Goal: Transaction & Acquisition: Purchase product/service

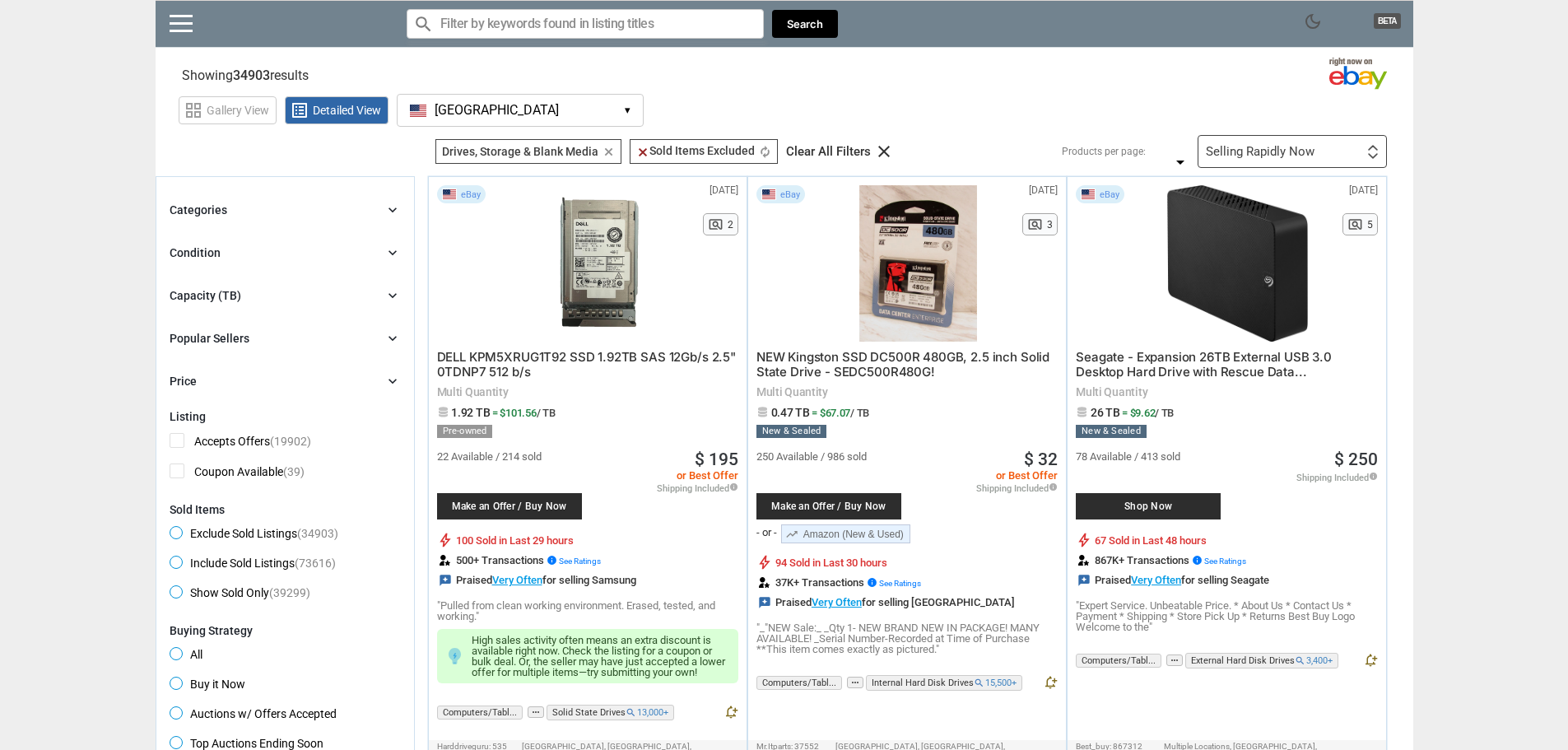
click at [391, 206] on icon "chevron_right" at bounding box center [392, 209] width 16 height 16
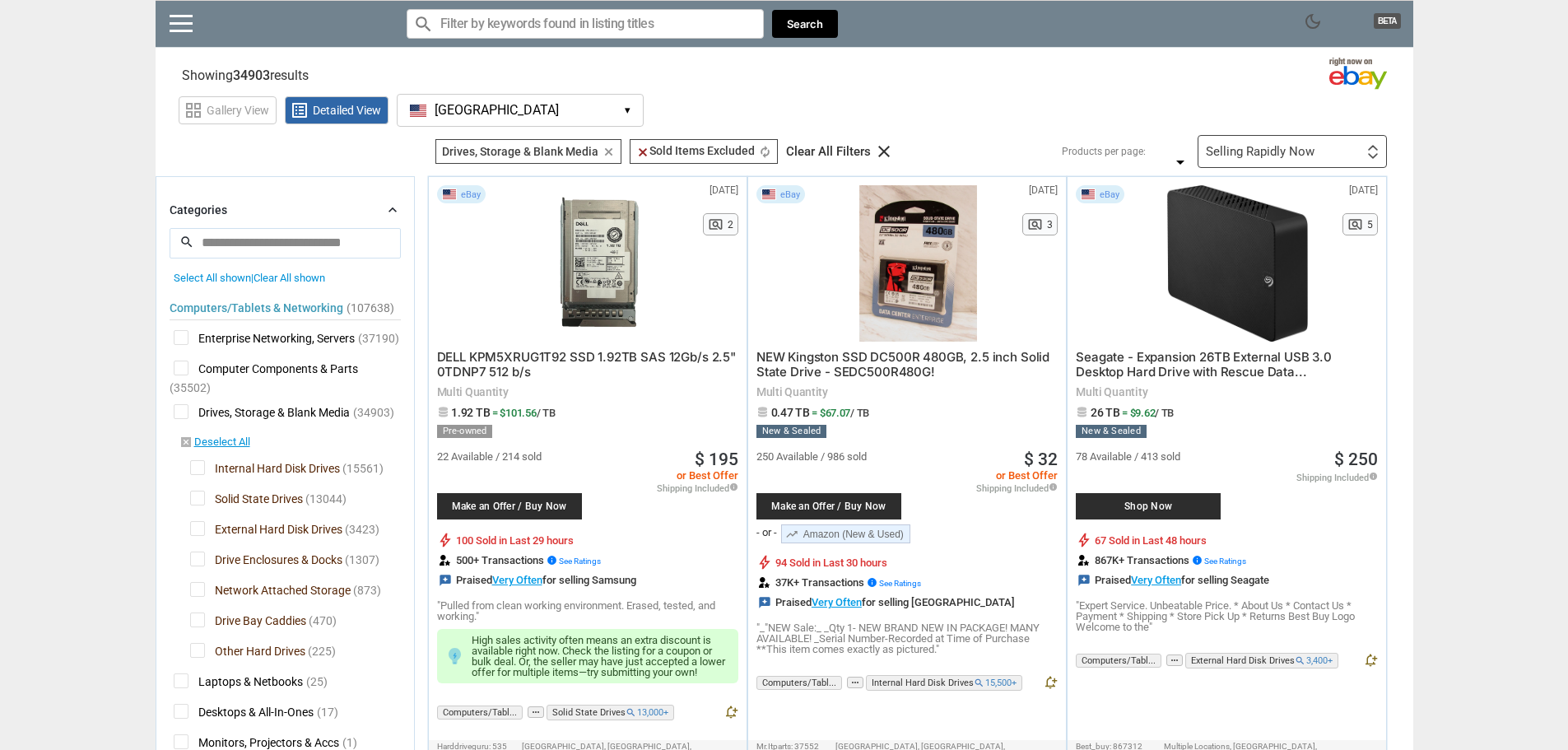
click at [391, 206] on icon "chevron_right" at bounding box center [392, 209] width 16 height 16
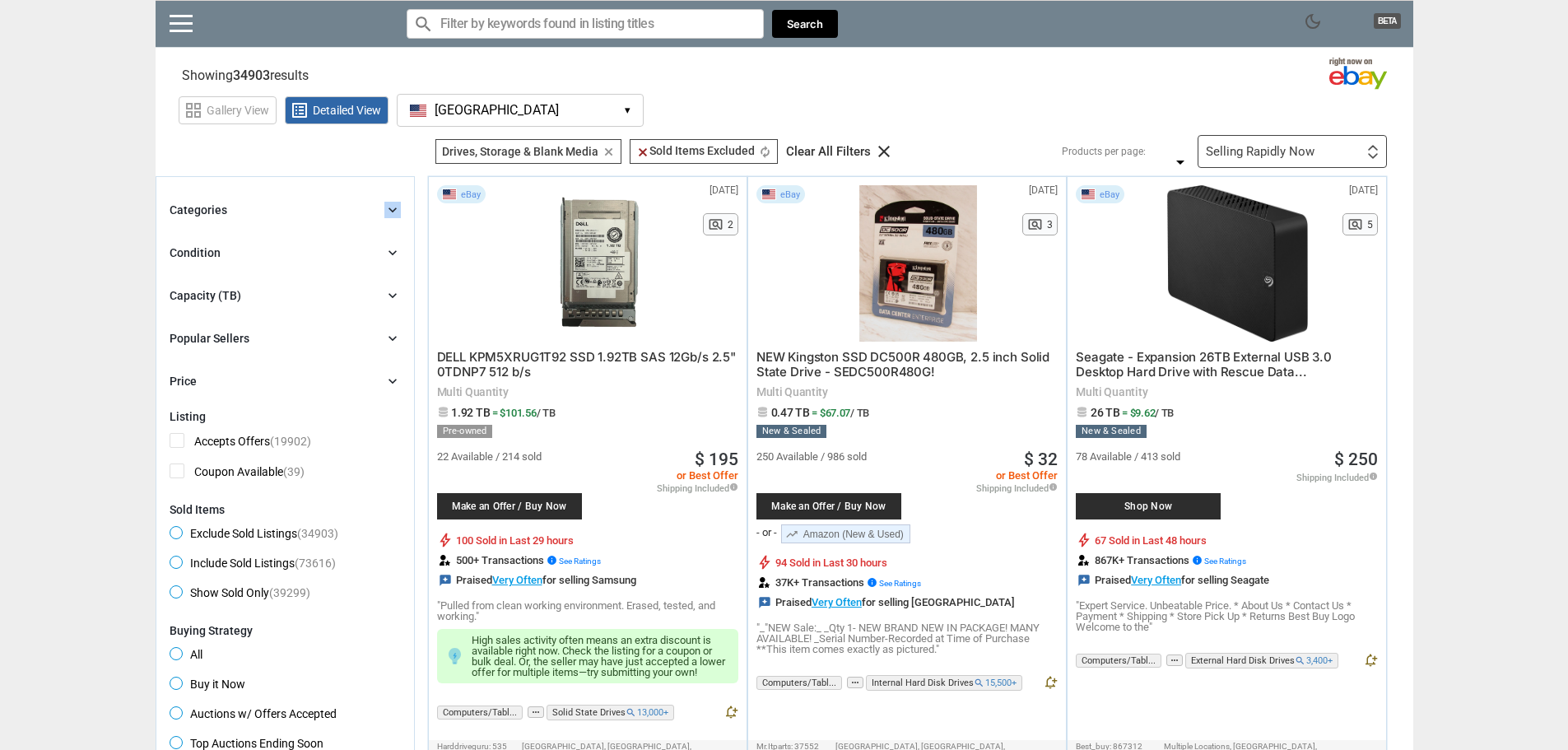
click at [391, 206] on icon "chevron_right" at bounding box center [392, 209] width 16 height 16
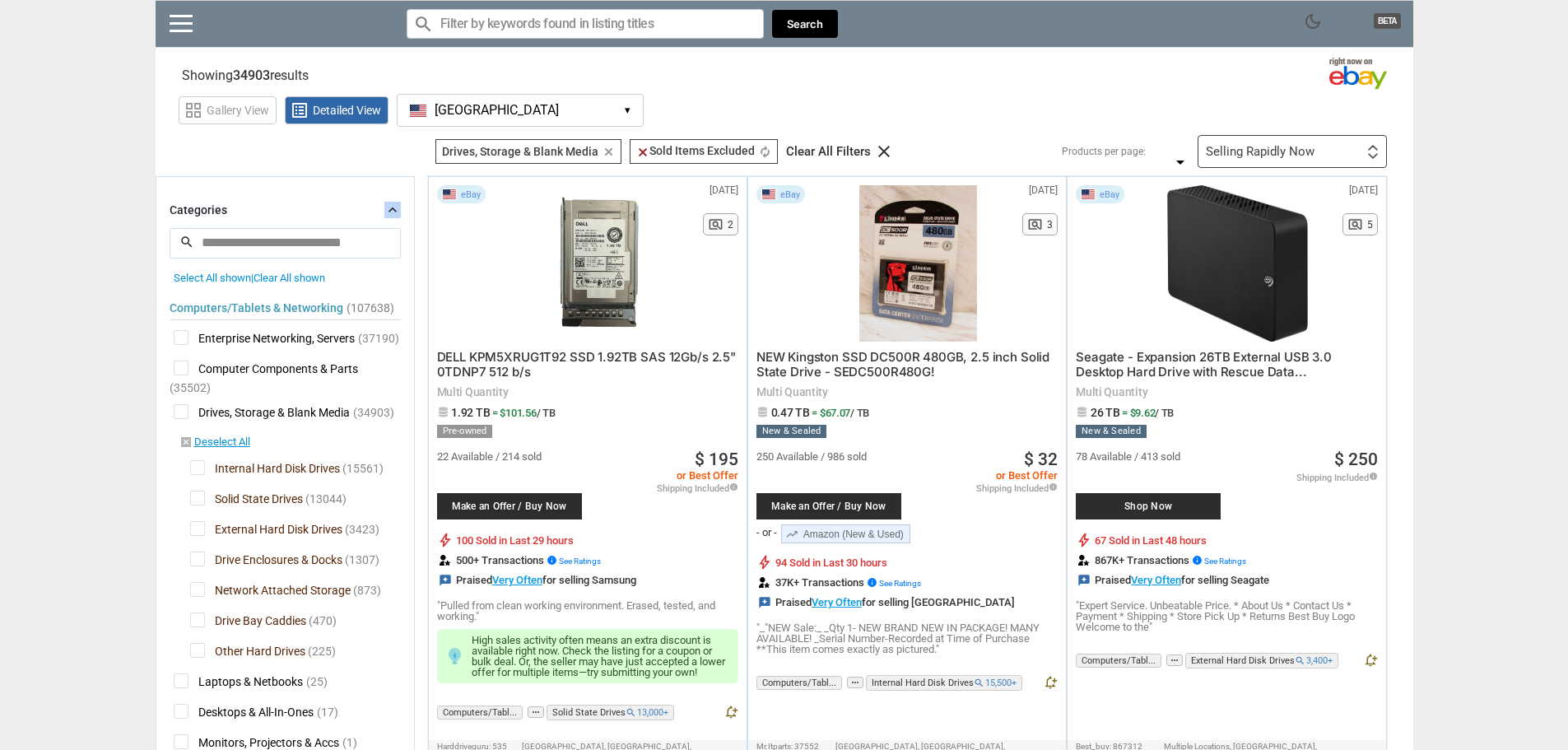
click at [200, 494] on span "Solid State Drives" at bounding box center [247, 500] width 113 height 21
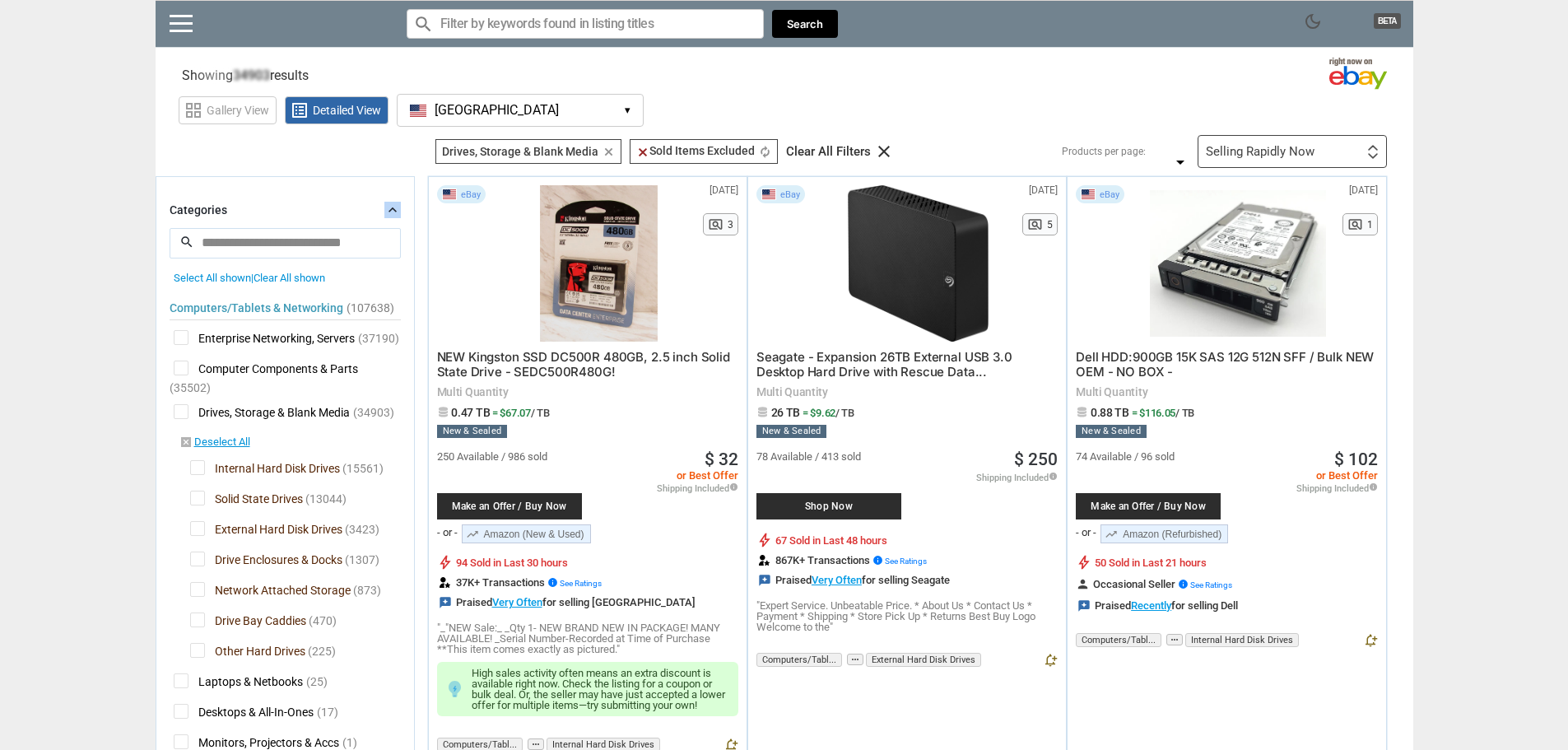
click at [198, 529] on span "External Hard Disk Drives" at bounding box center [267, 531] width 153 height 21
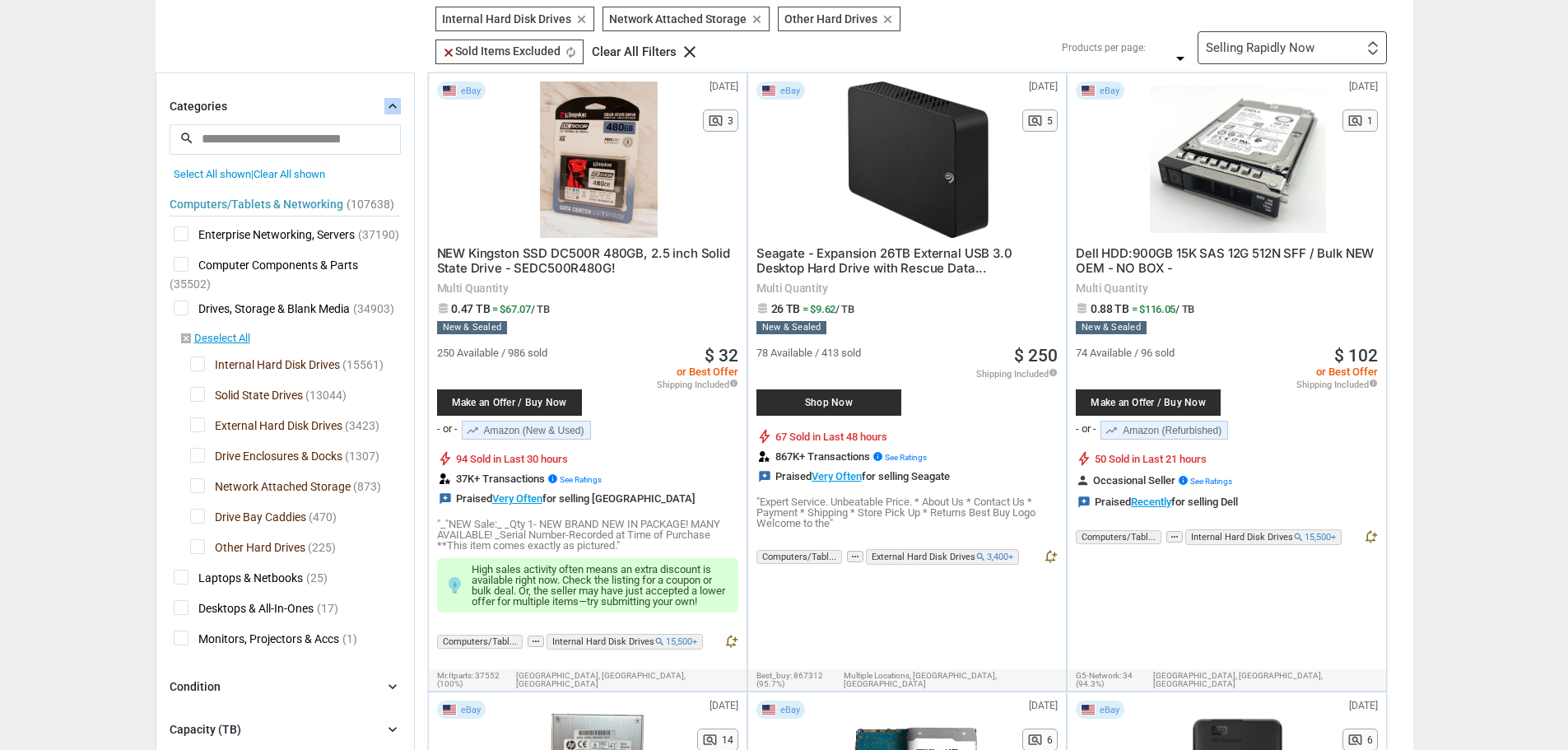
scroll to position [165, 0]
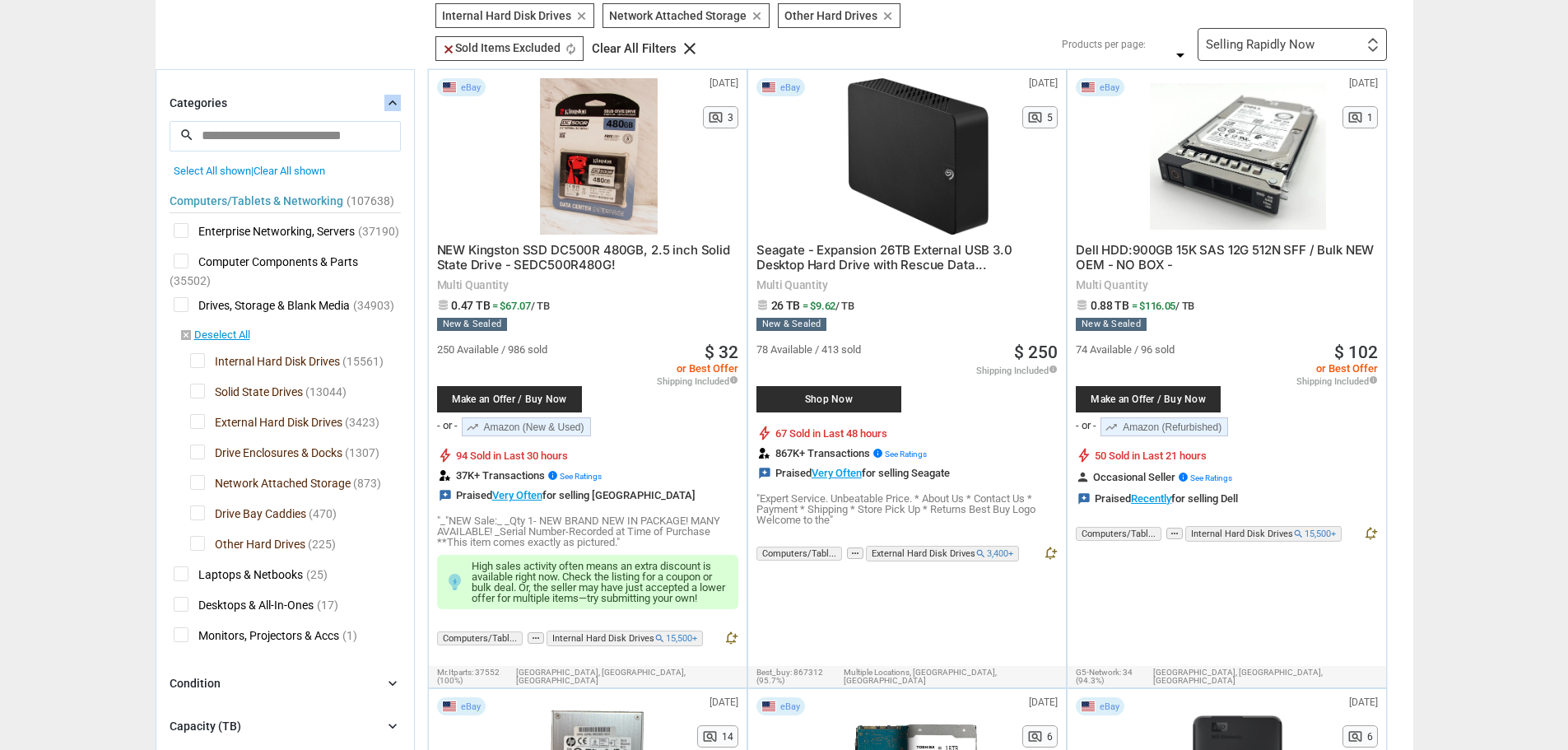
click at [197, 424] on span "External Hard Disk Drives" at bounding box center [267, 424] width 153 height 21
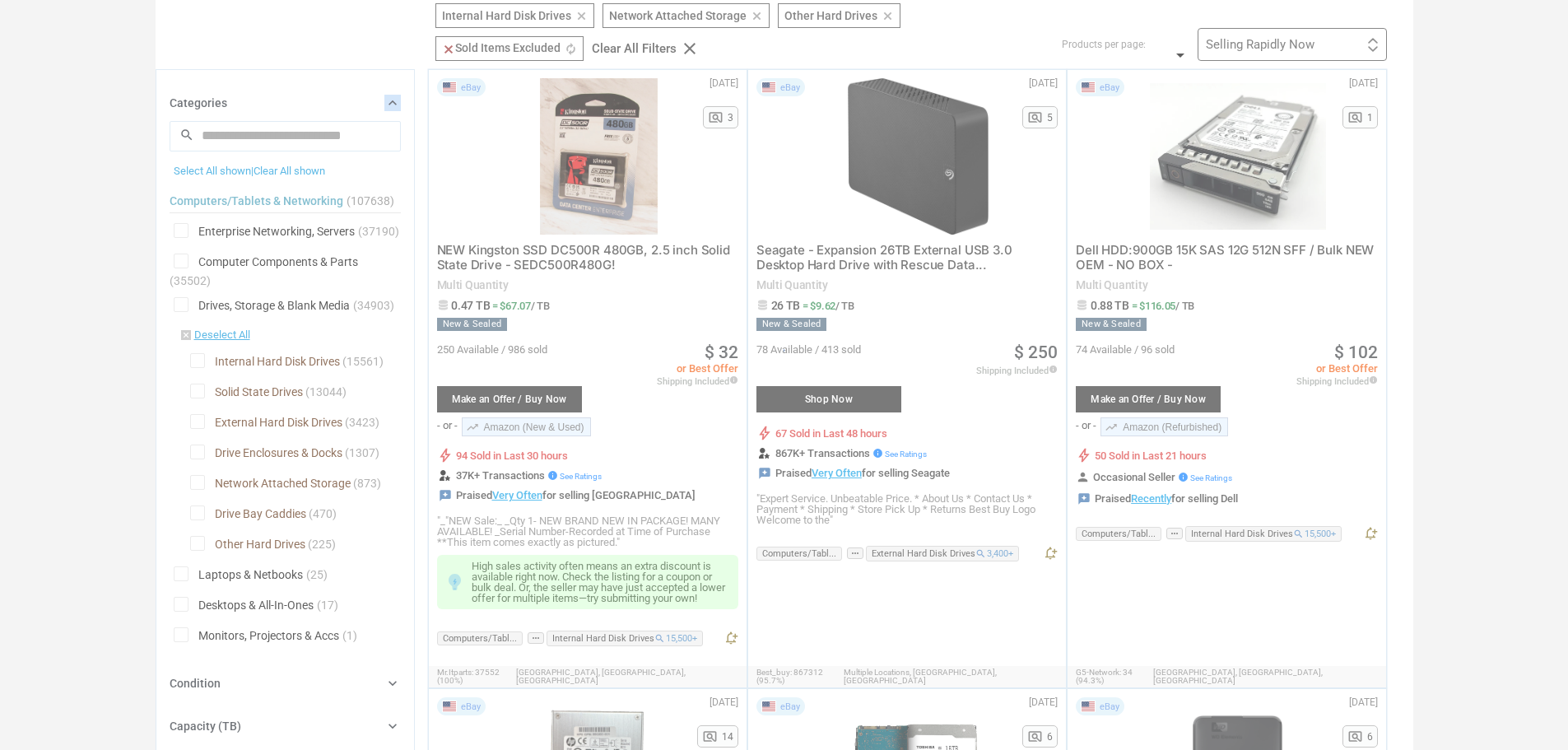
click at [194, 452] on div at bounding box center [784, 375] width 1568 height 750
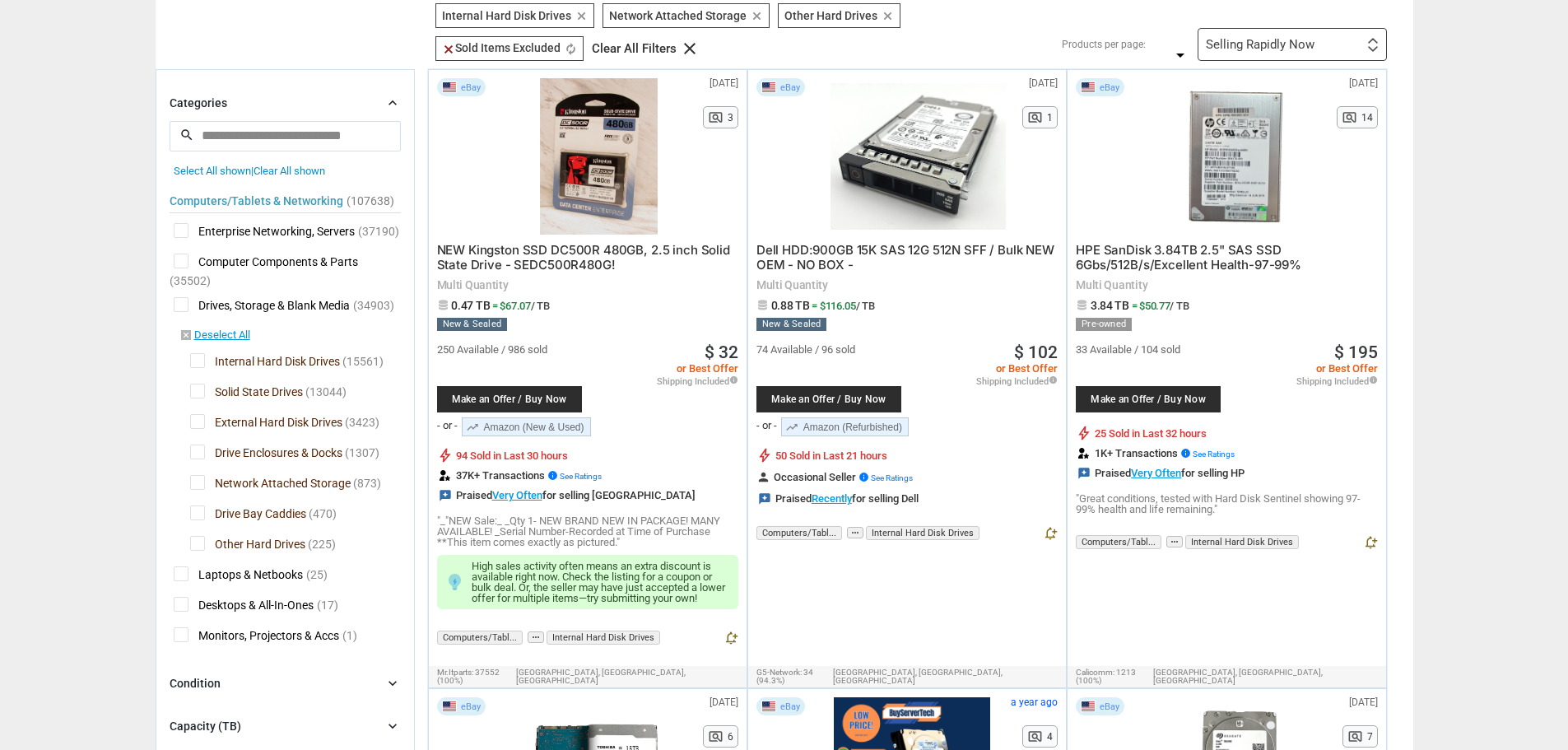
click at [199, 458] on span "Drive Enclosures & Docks" at bounding box center [267, 455] width 153 height 21
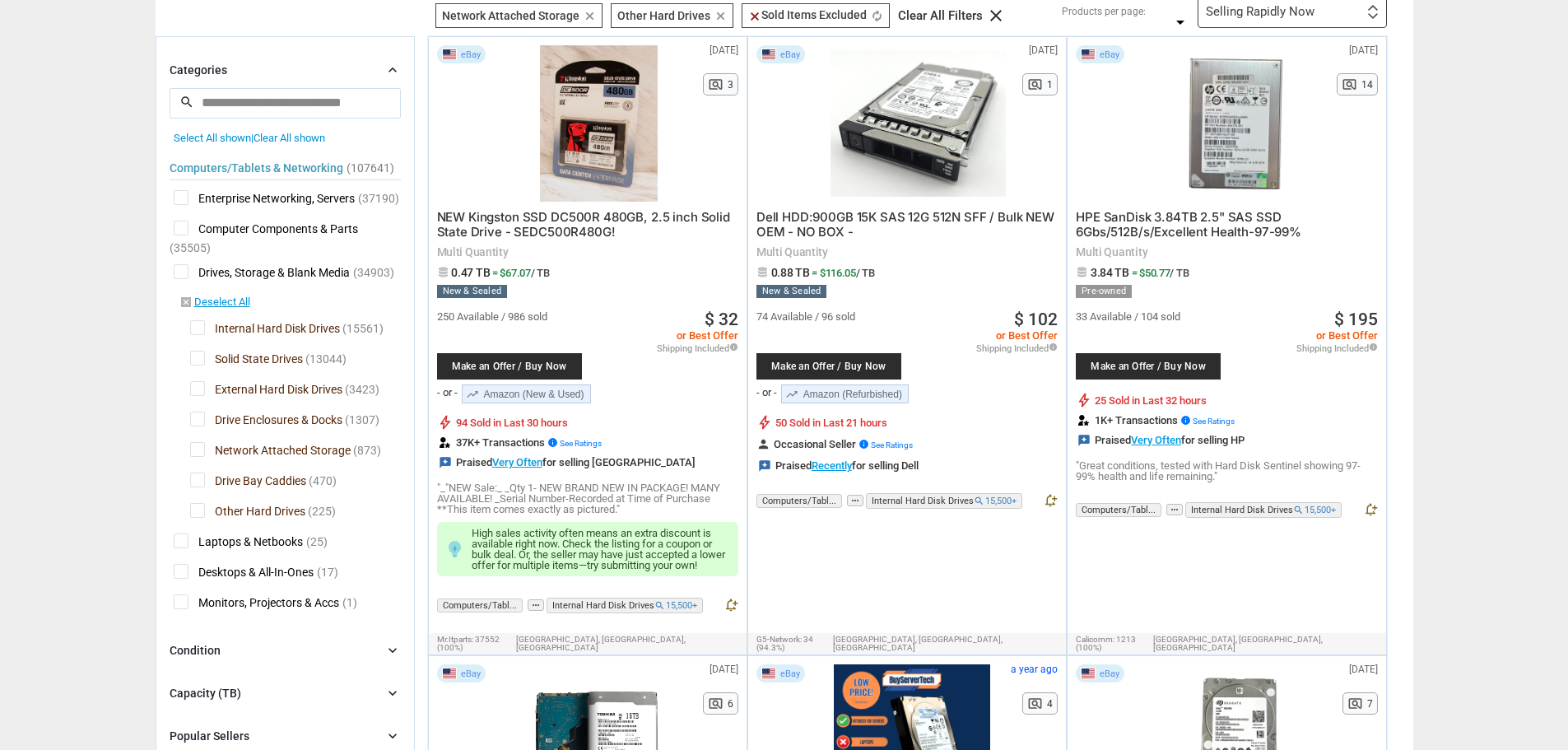
click at [193, 423] on span "Drive Enclosures & Docks" at bounding box center [267, 422] width 153 height 21
click at [197, 452] on span "Network Attached Storage" at bounding box center [270, 452] width 160 height 21
click at [198, 451] on span "Network Attached Storage" at bounding box center [270, 452] width 160 height 21
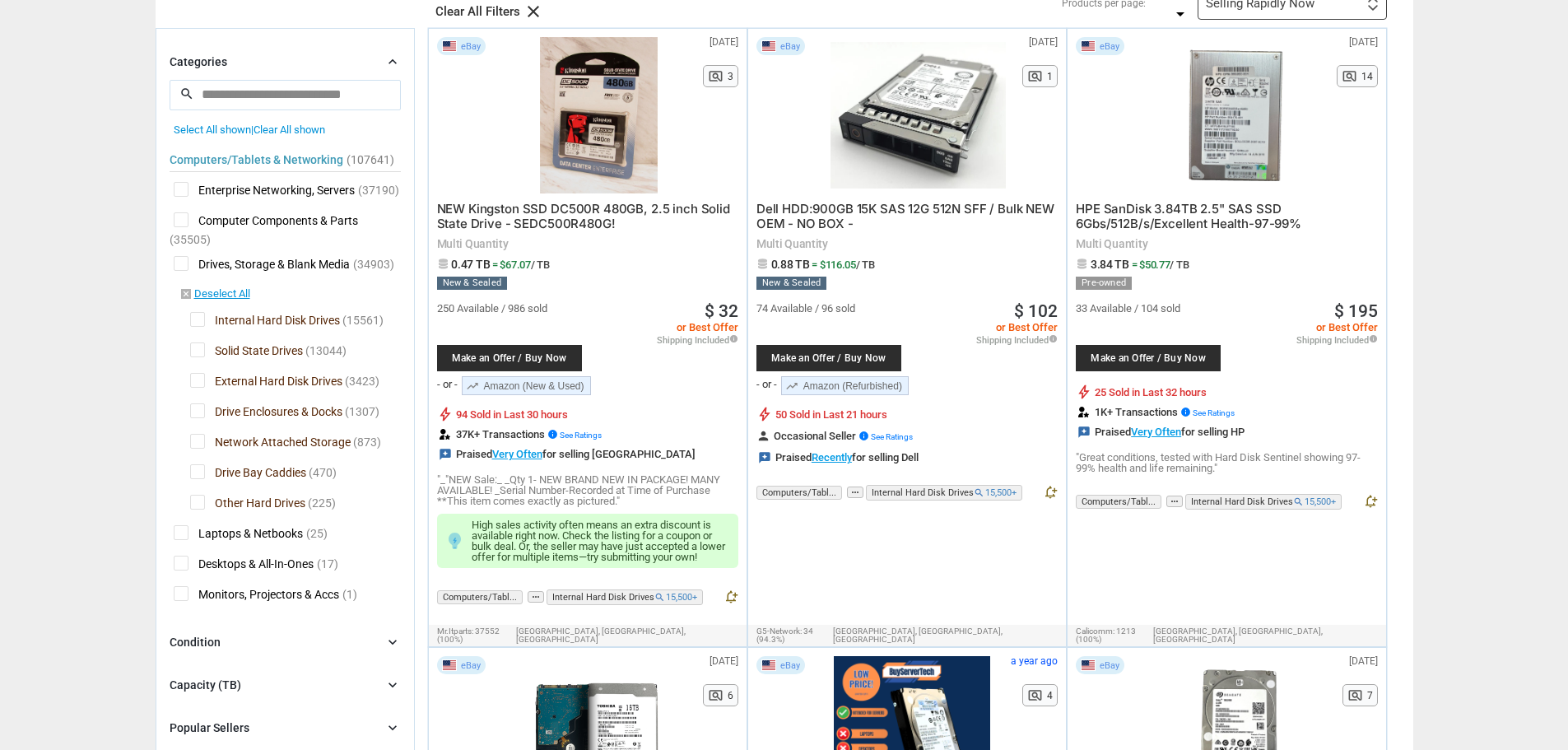
click at [201, 475] on span "Drive Bay Caddies" at bounding box center [248, 475] width 116 height 21
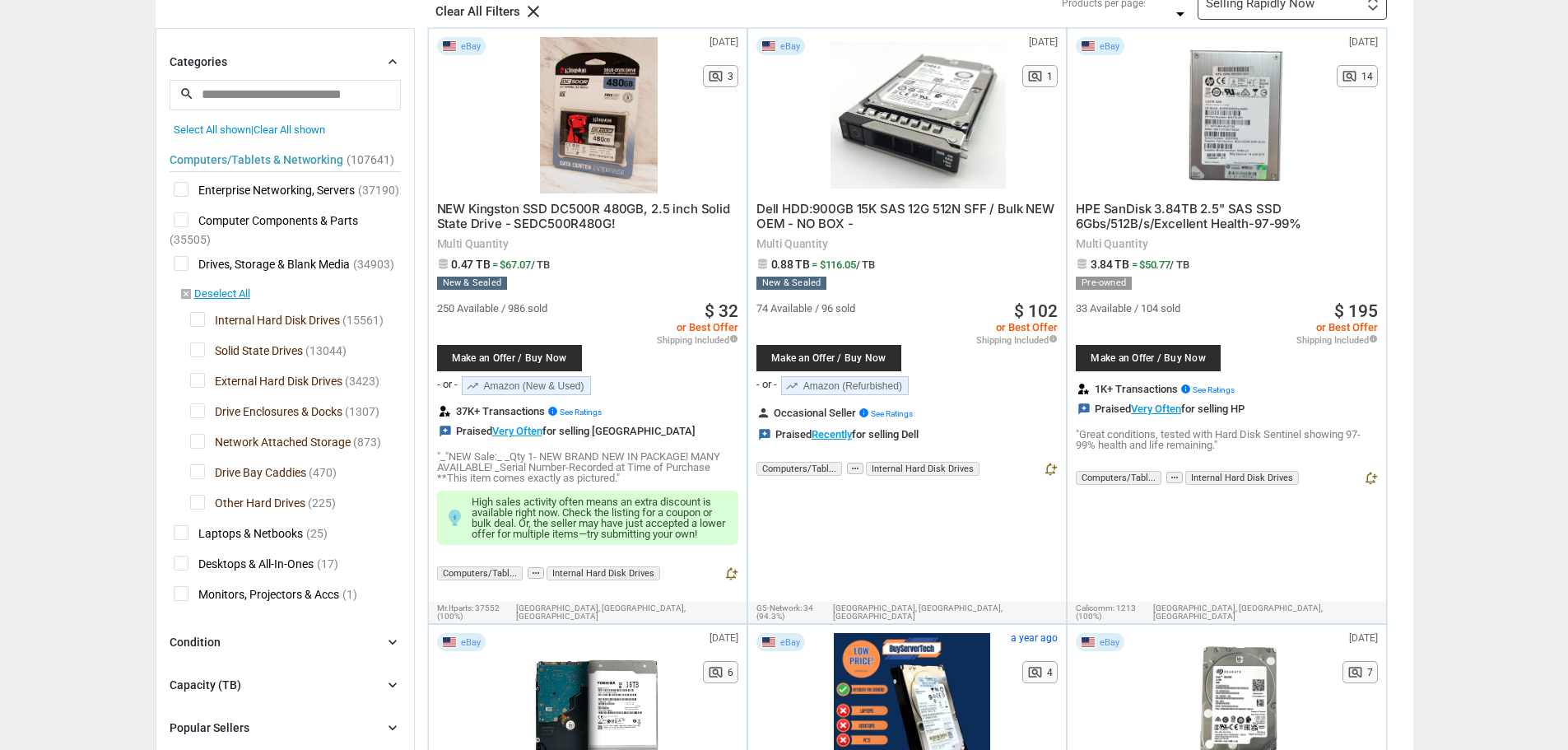
click at [197, 505] on span "Other Hard Drives" at bounding box center [248, 505] width 115 height 21
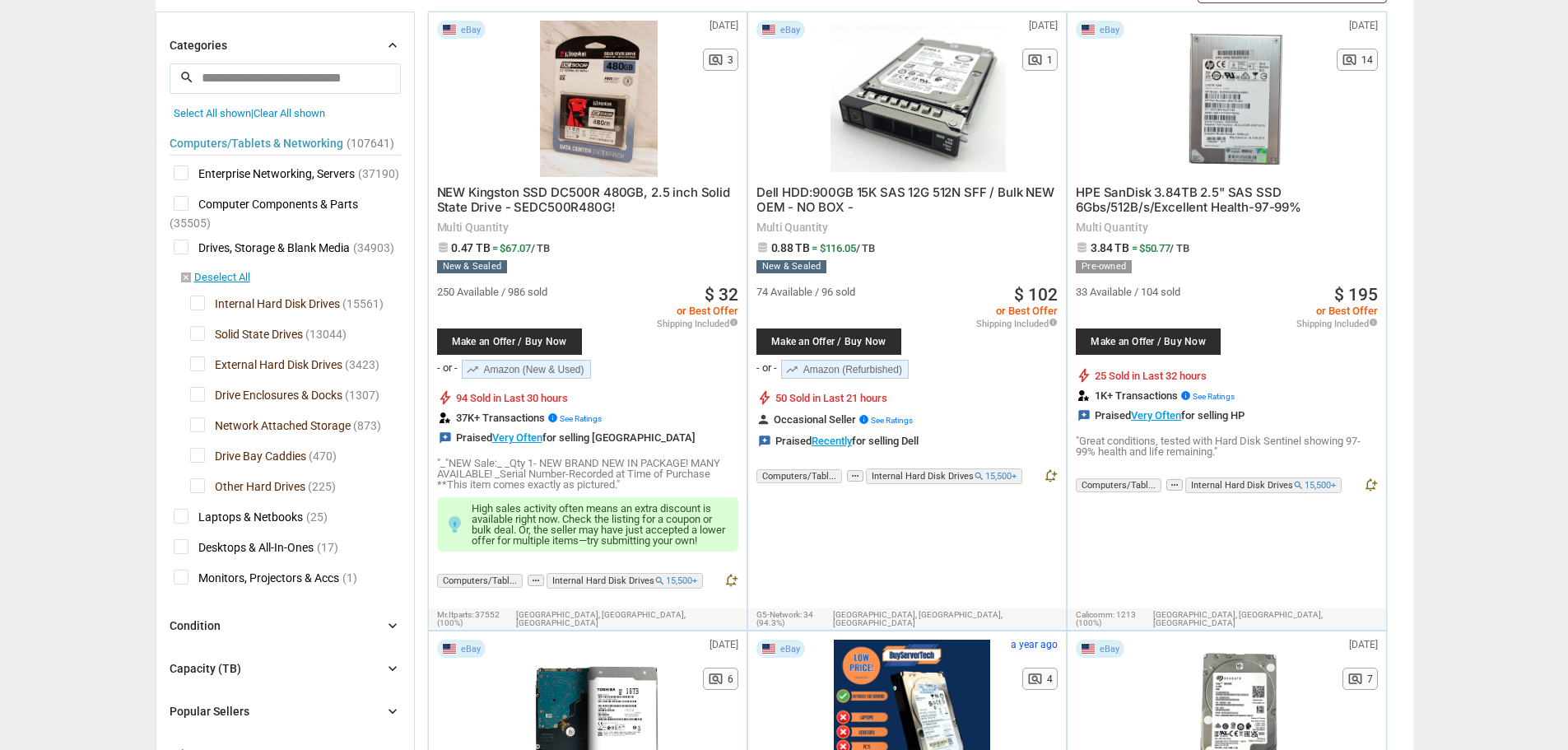
click at [198, 491] on span "Other Hard Drives" at bounding box center [248, 488] width 115 height 21
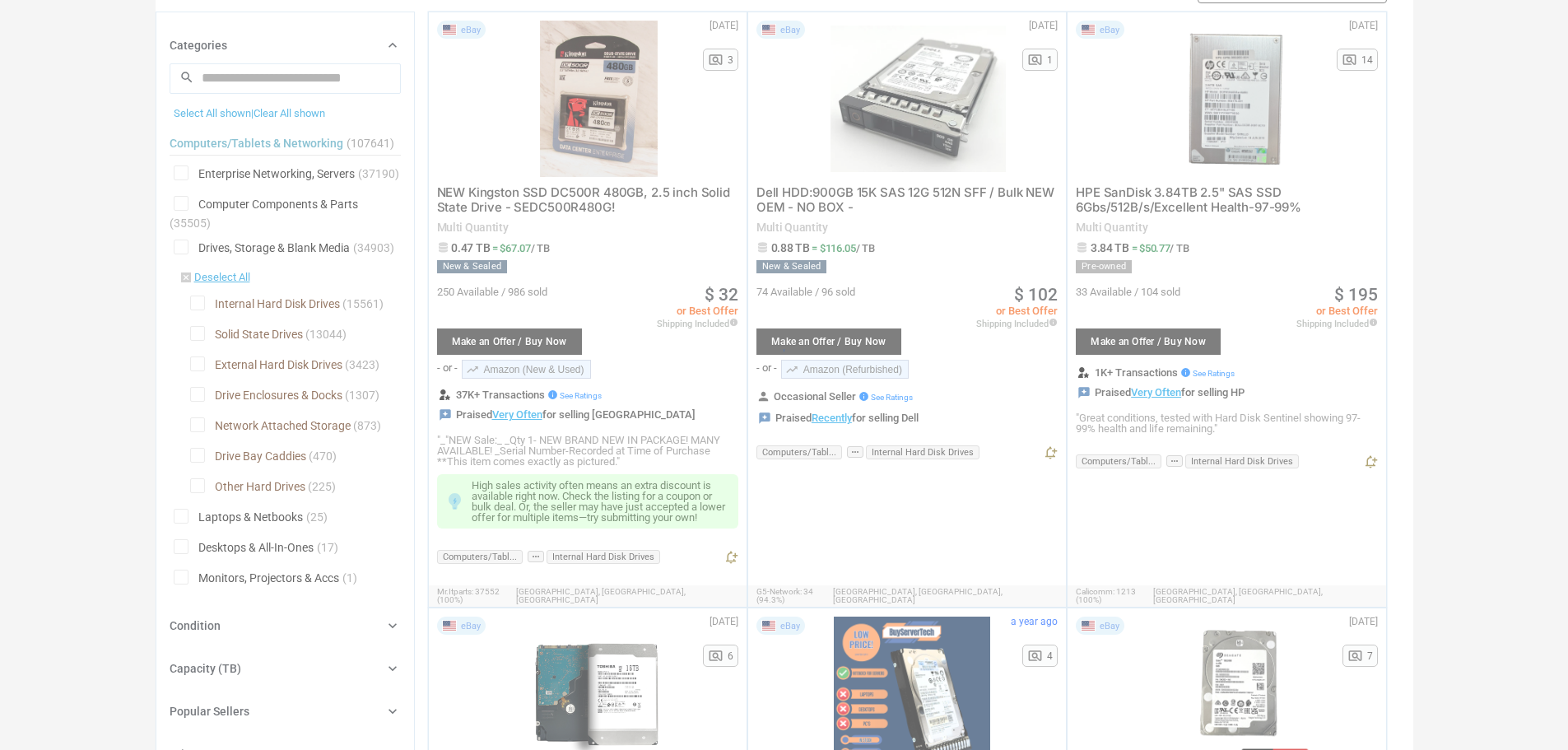
scroll to position [576, 0]
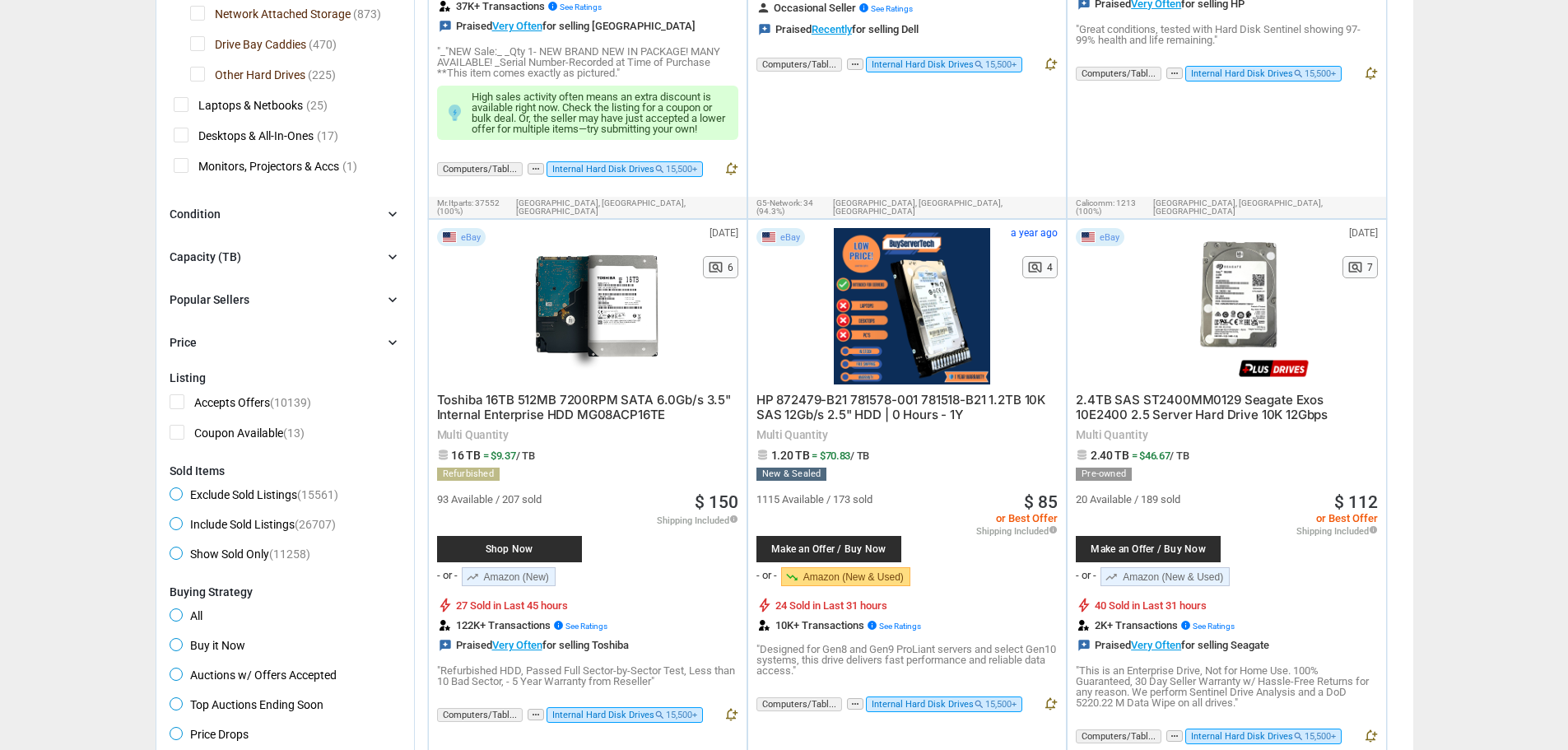
click at [398, 256] on icon "chevron_right" at bounding box center [392, 256] width 16 height 16
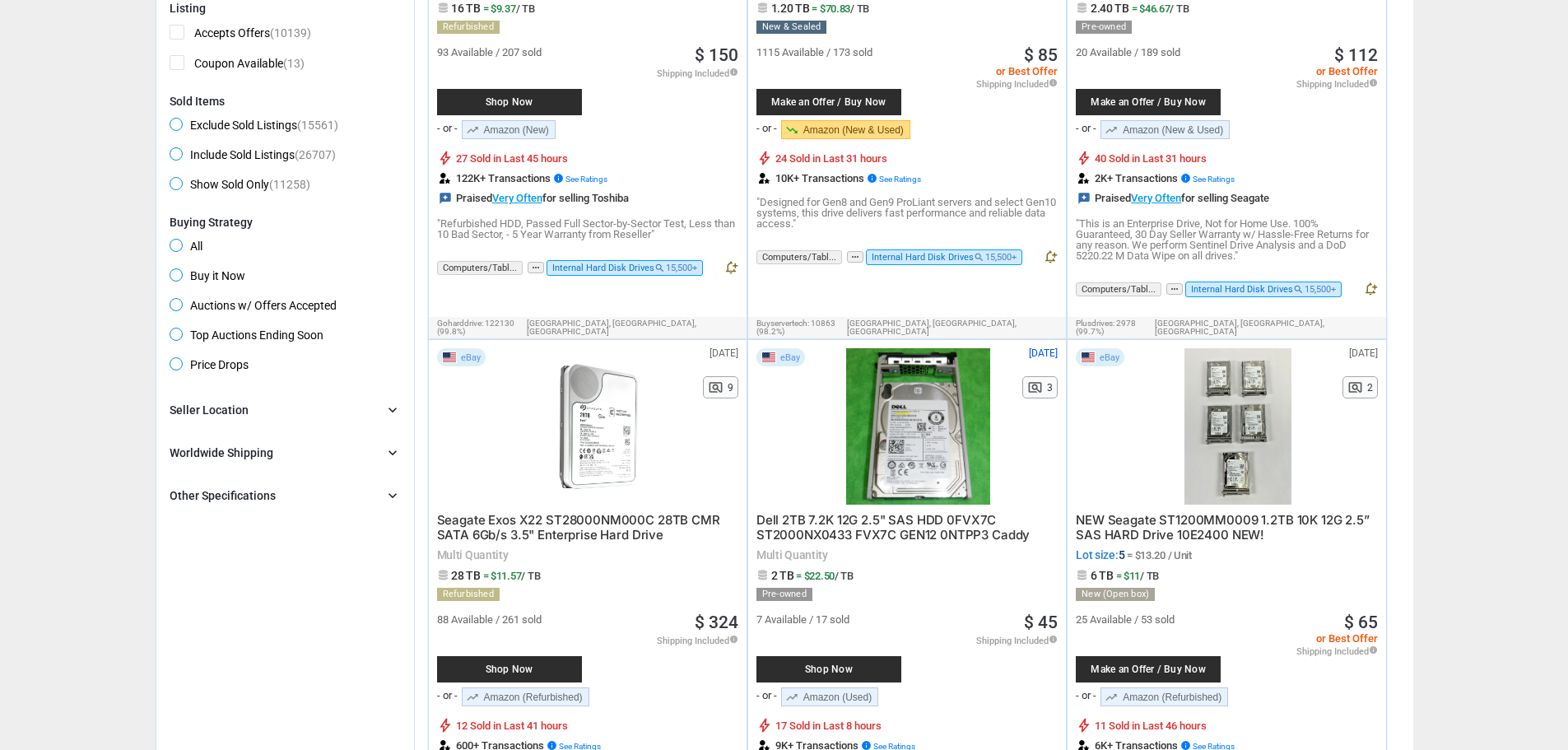
scroll to position [1069, 0]
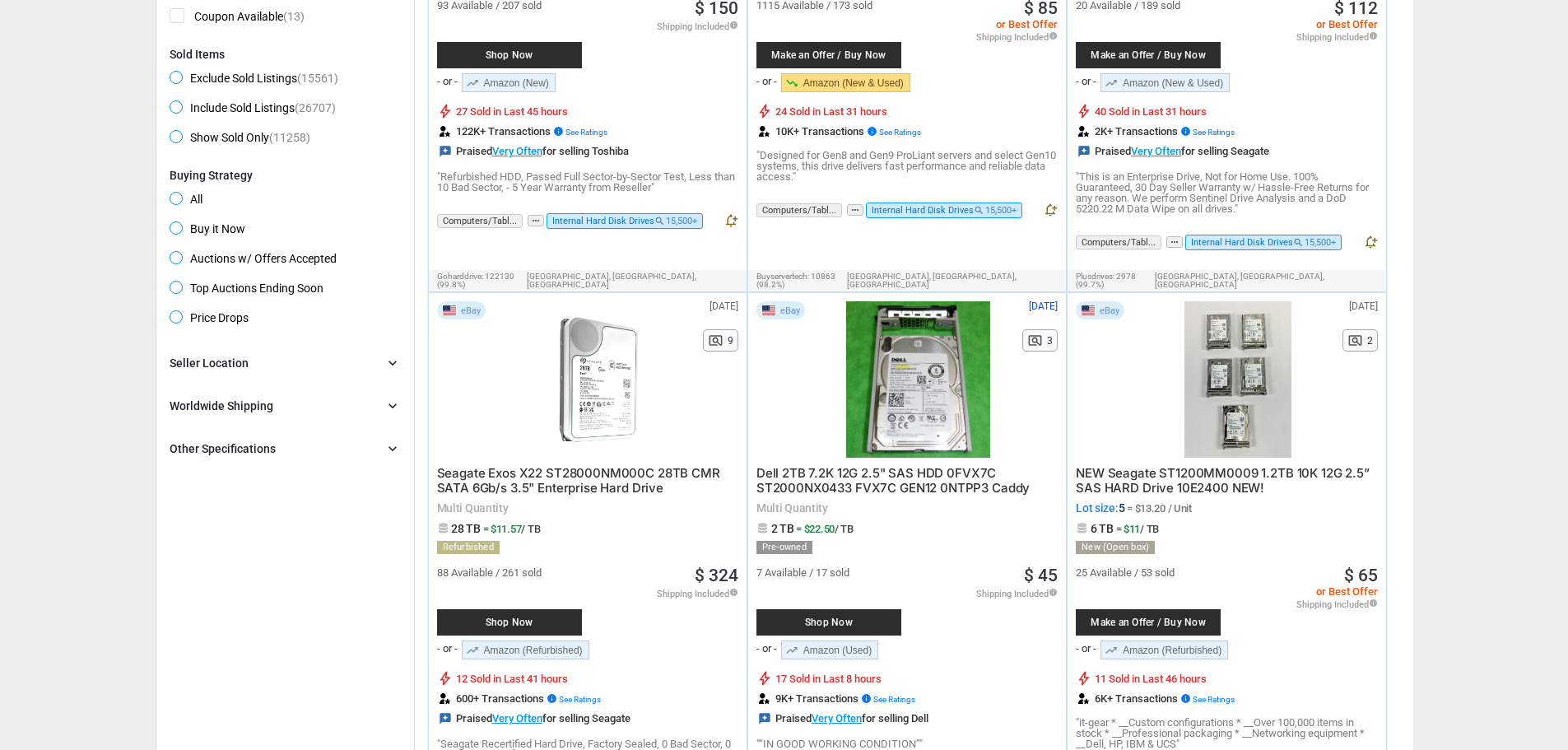
click at [223, 225] on span "Buy it Now" at bounding box center [207, 231] width 75 height 20
click at [389, 354] on div "Seller Location chevron_right" at bounding box center [285, 363] width 231 height 20
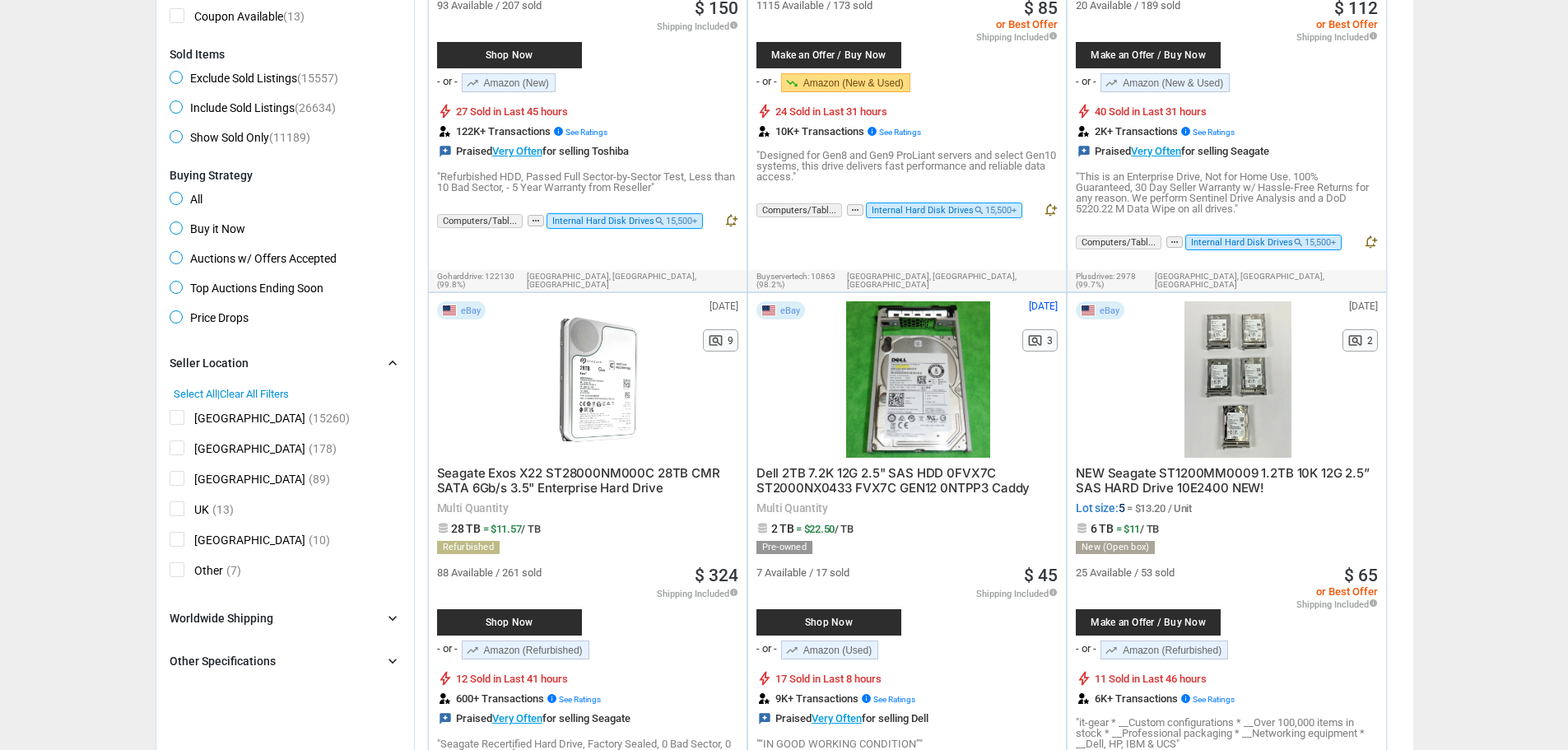
click at [179, 414] on span "[GEOGRAPHIC_DATA]" at bounding box center [237, 420] width 136 height 21
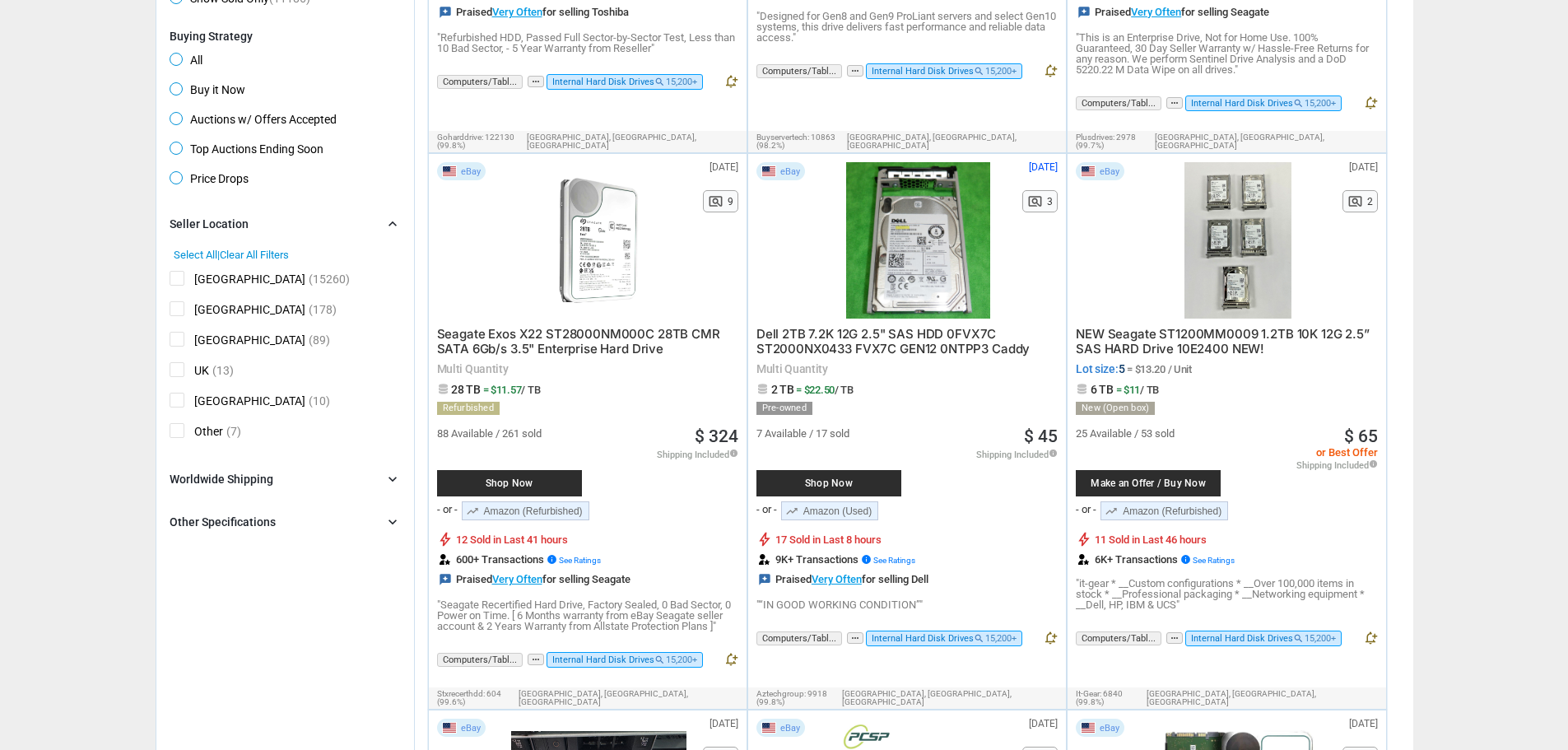
scroll to position [1234, 0]
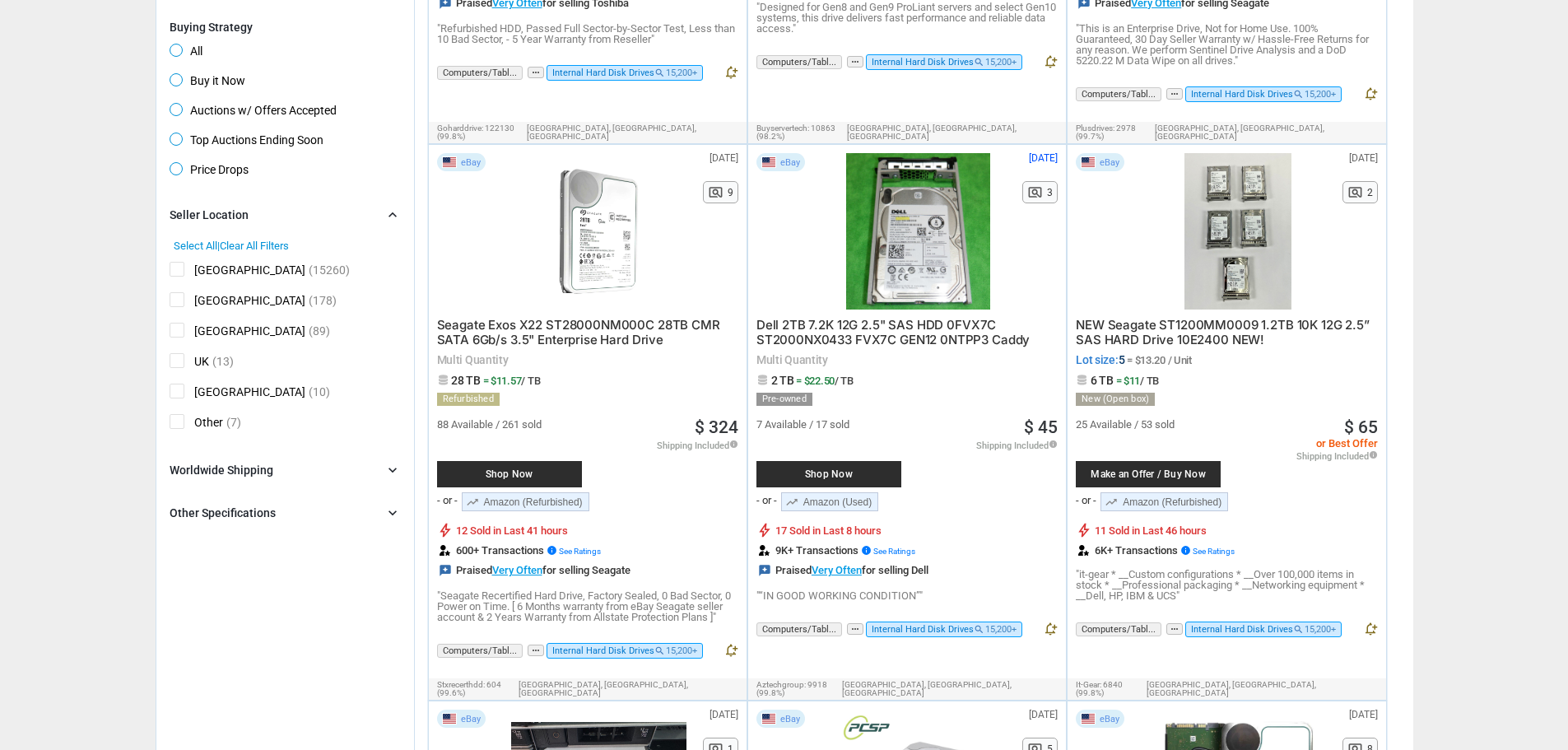
click at [393, 504] on icon "chevron_right" at bounding box center [392, 512] width 16 height 16
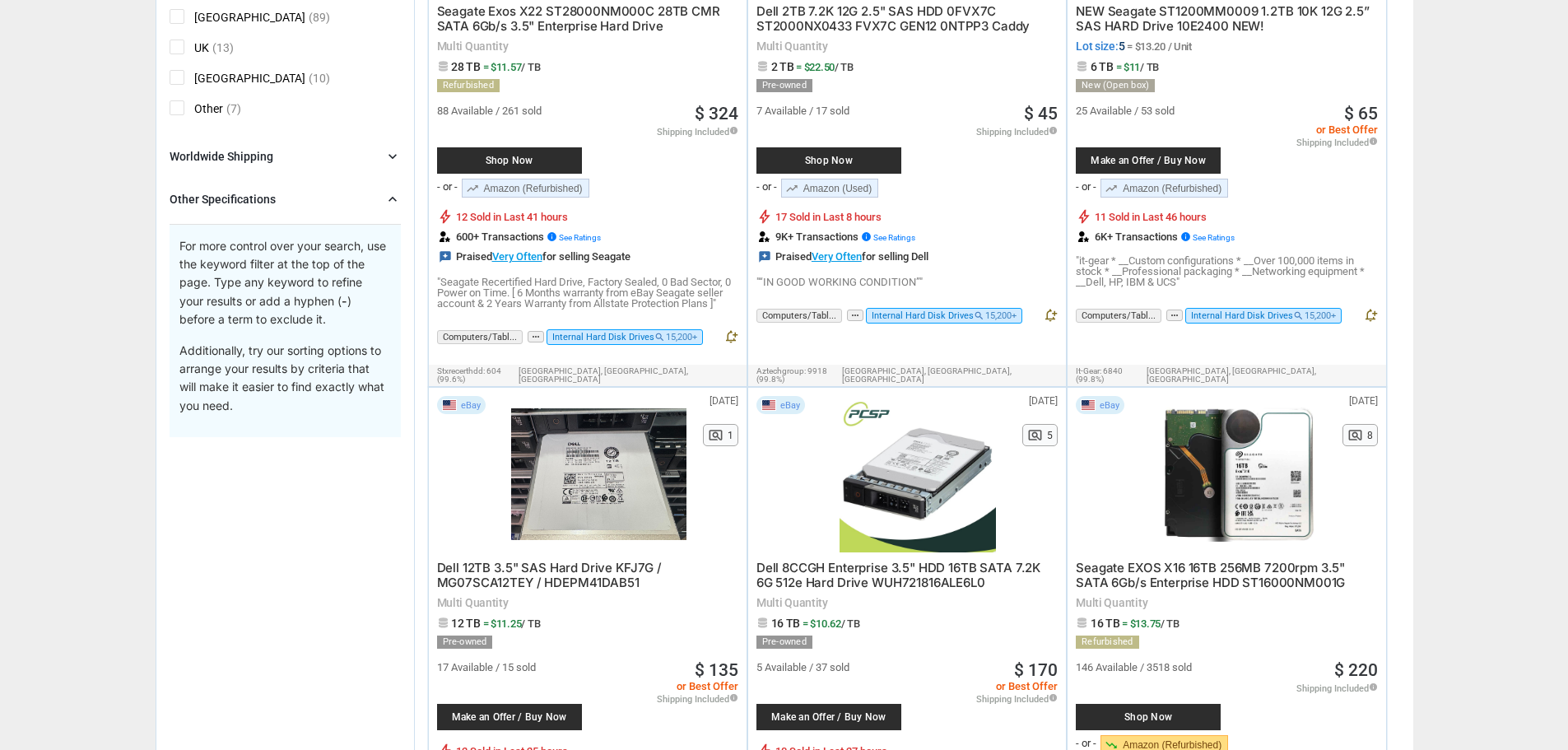
scroll to position [1563, 0]
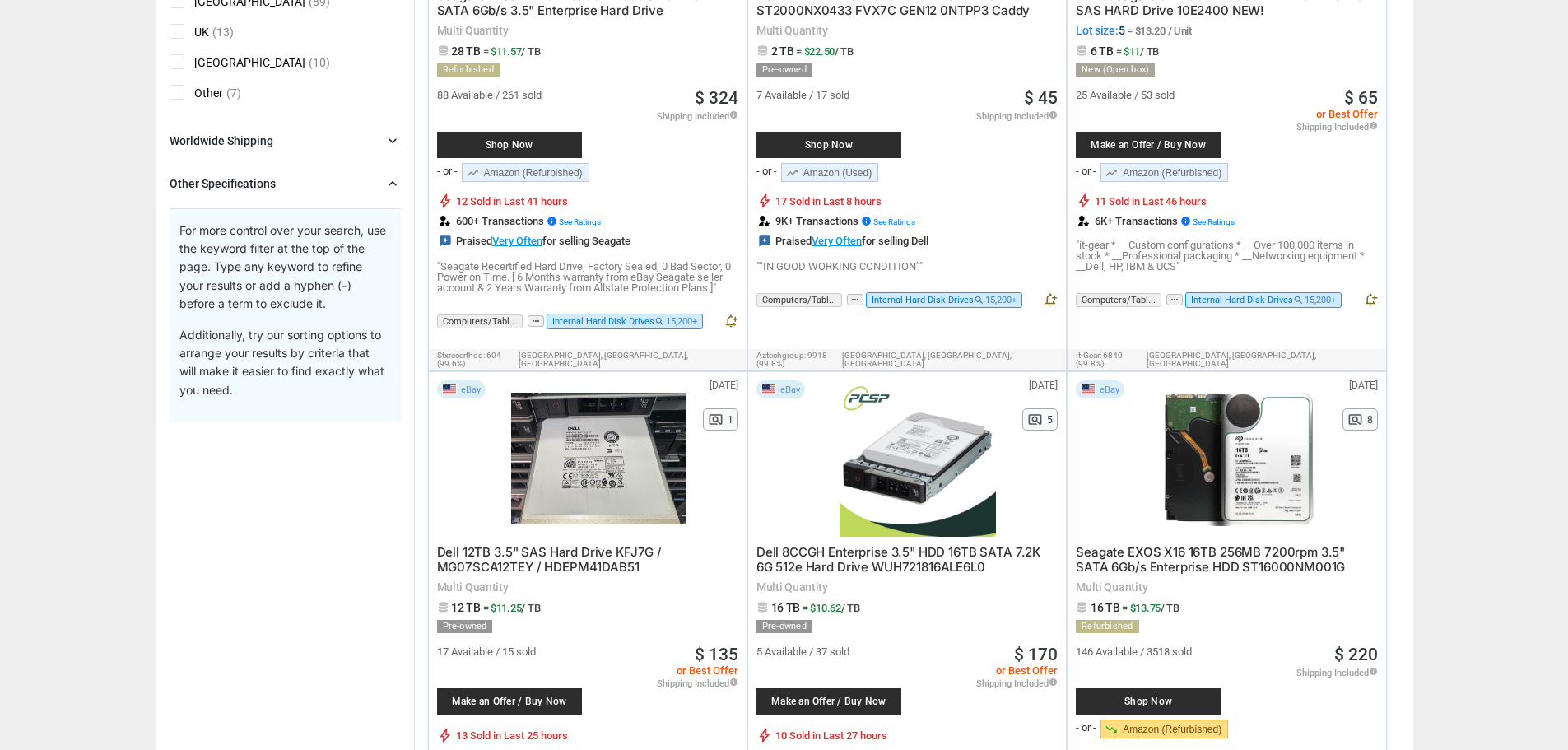
click at [391, 175] on icon "chevron_right" at bounding box center [392, 183] width 16 height 16
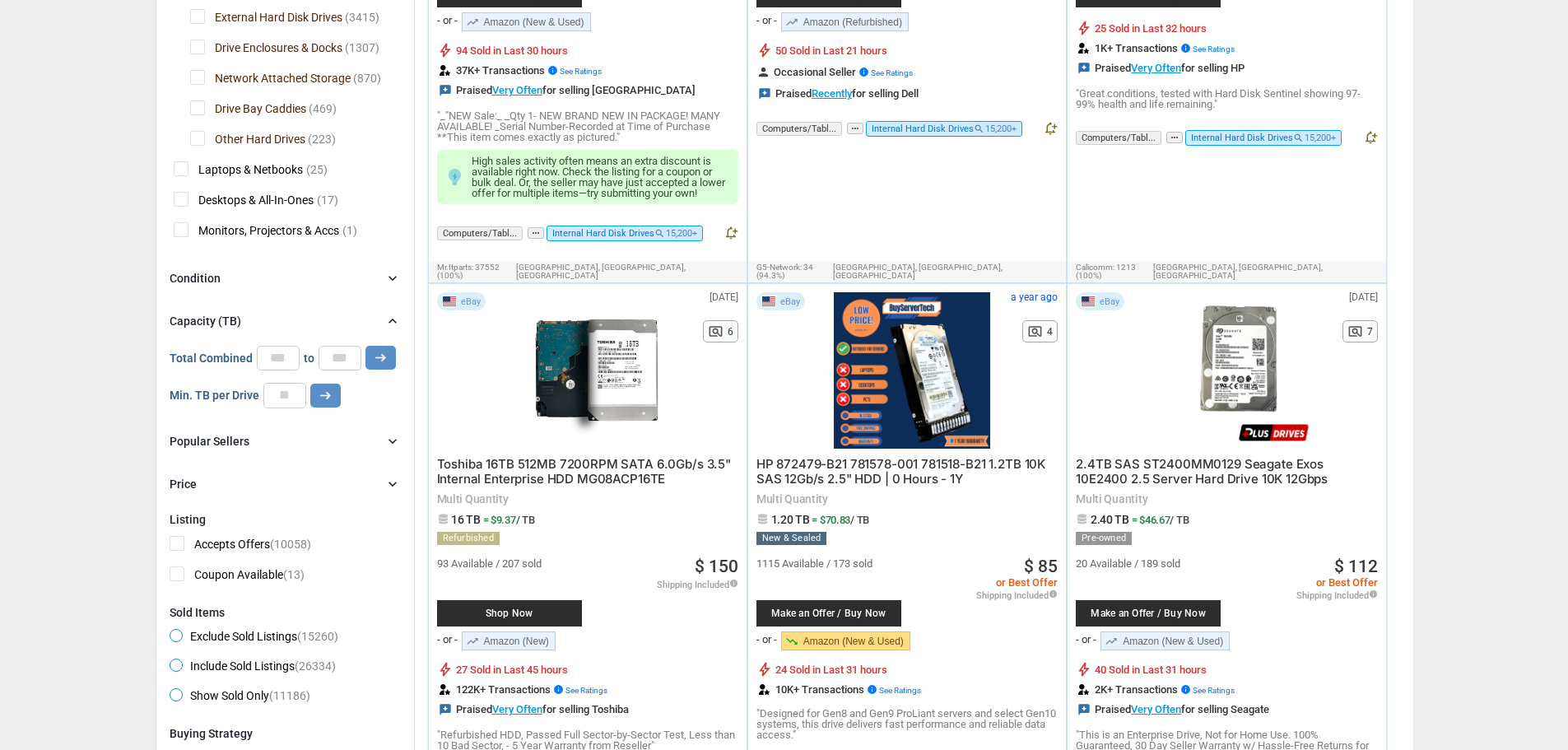
scroll to position [494, 0]
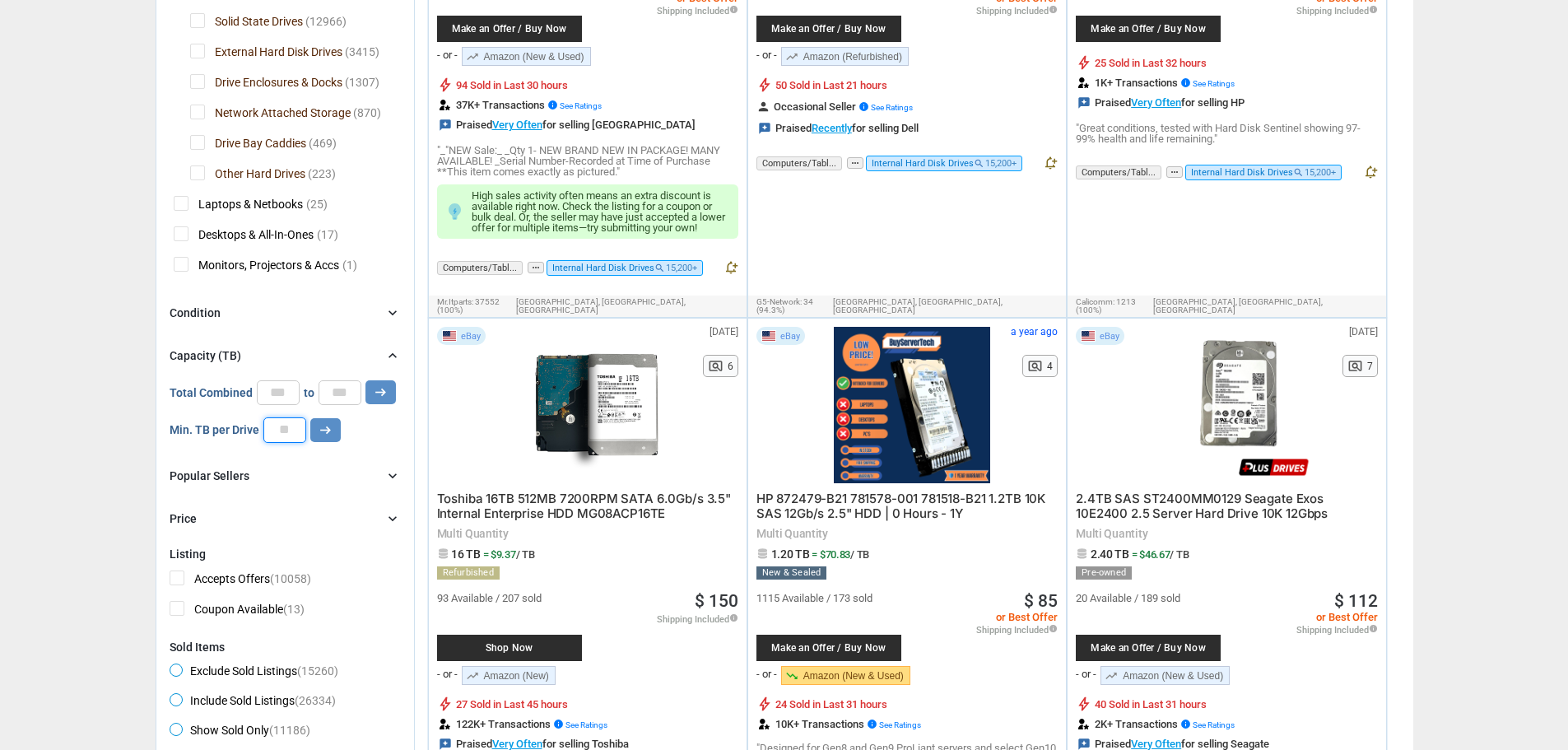
click at [289, 417] on input "number" at bounding box center [284, 430] width 42 height 24
type input "*"
click at [322, 422] on icon "arrow_right_alt" at bounding box center [325, 430] width 16 height 16
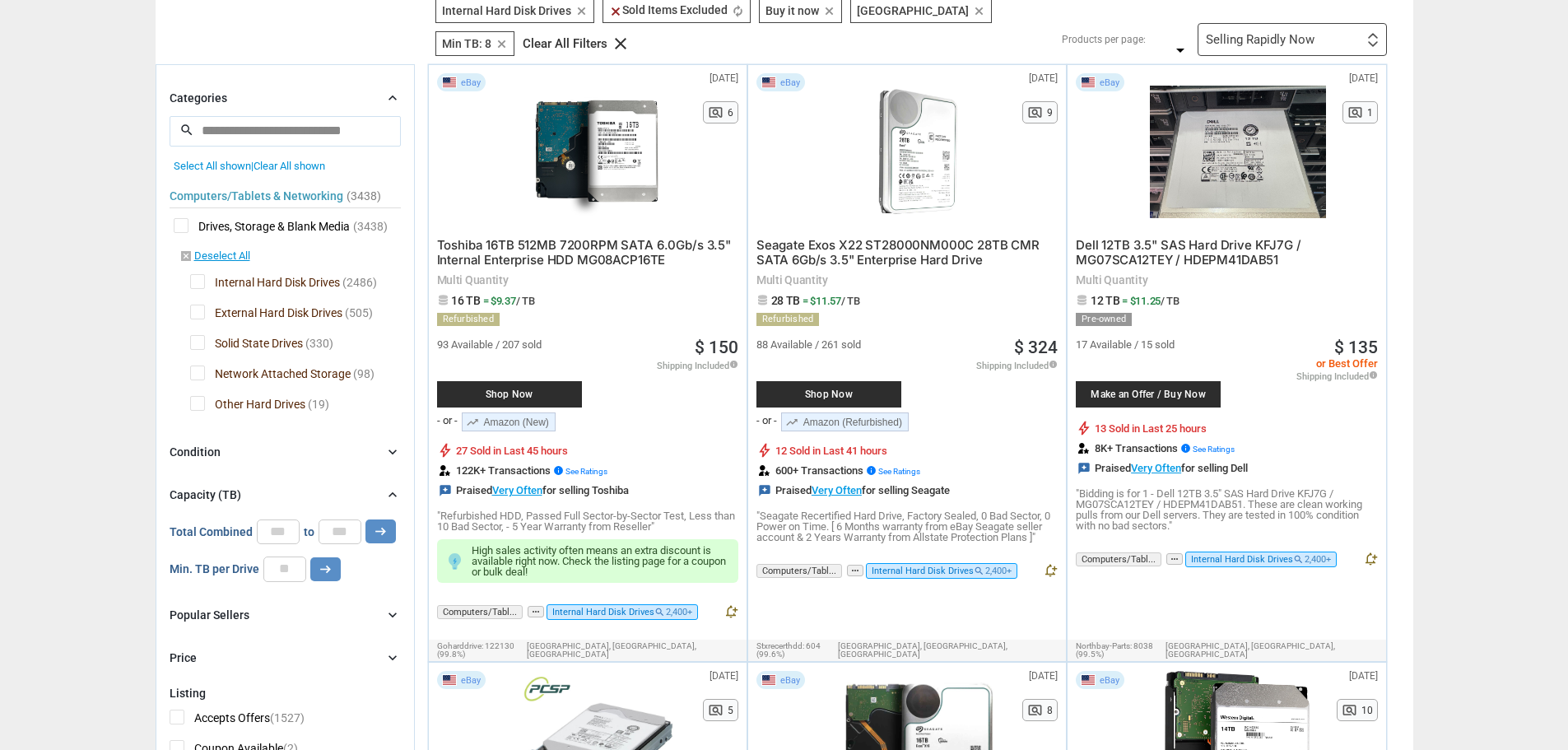
scroll to position [82, 0]
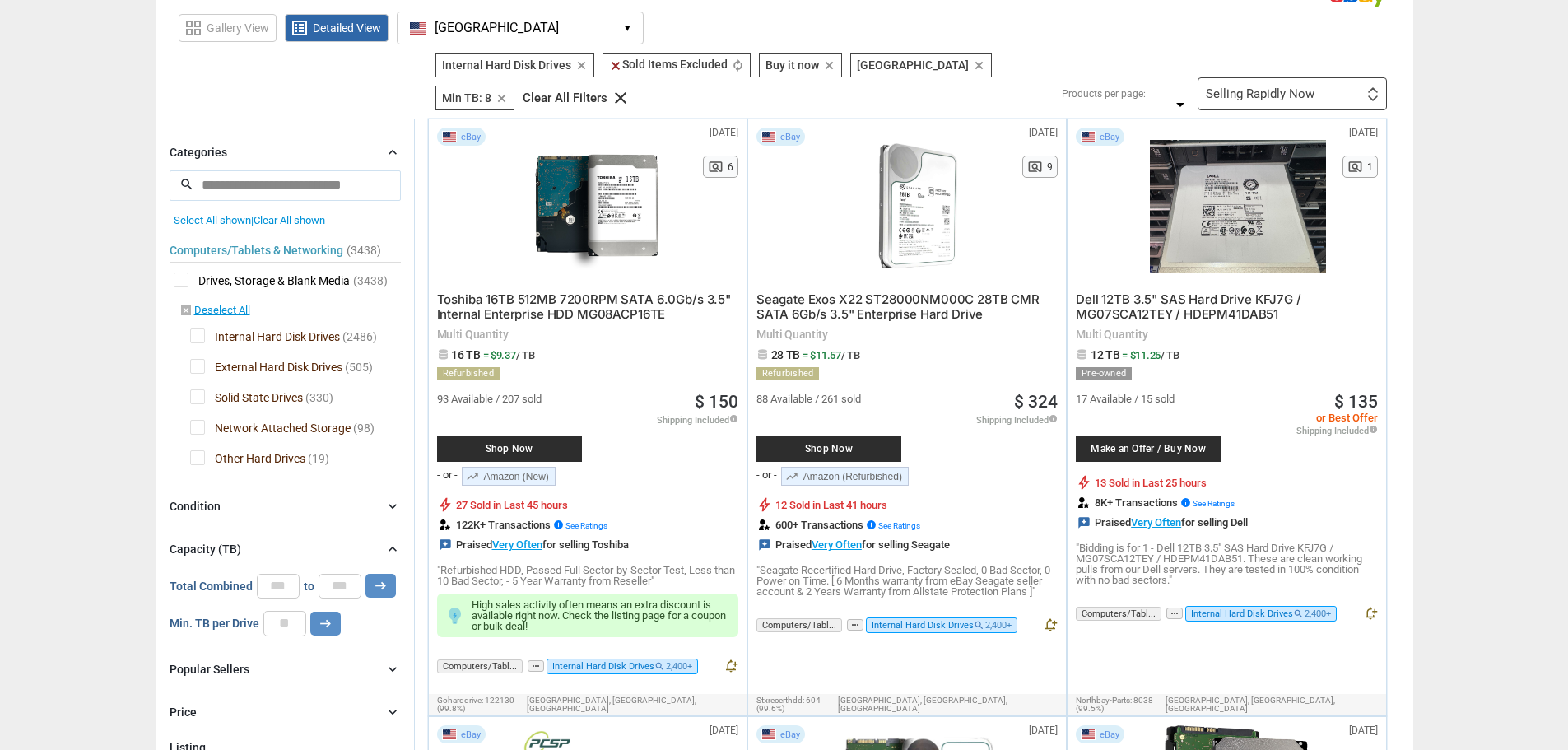
click at [1353, 90] on div "Selling Rapidly Now First or Last Chance to Buy Recently Listed Selling Rapidly…" at bounding box center [1292, 93] width 189 height 33
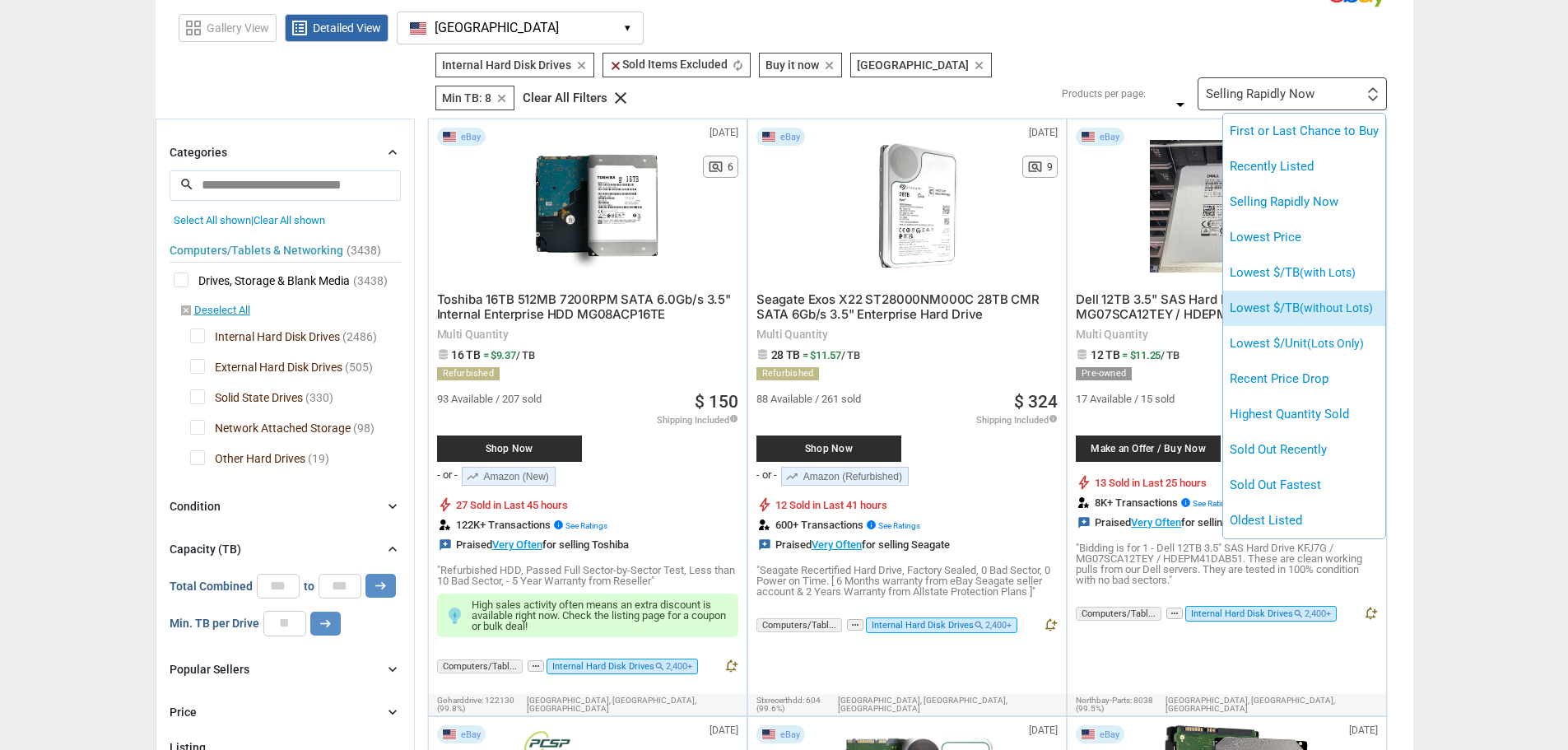
click at [1354, 303] on span "(without Lots)" at bounding box center [1336, 308] width 74 height 13
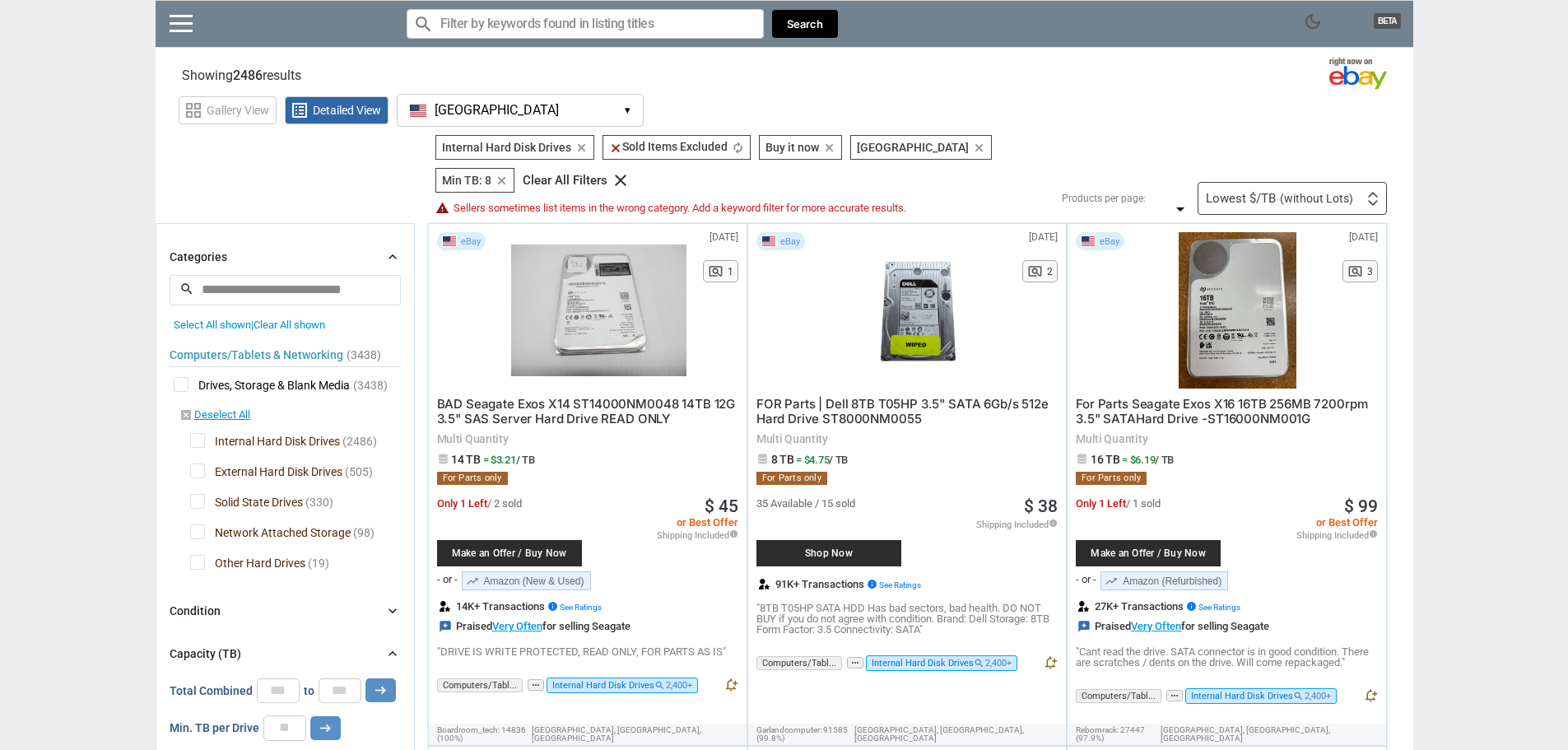
click at [1366, 182] on div "Lowest $/TB (without Lots) First or Last Chance to Buy Recently Listed Selling …" at bounding box center [1292, 198] width 189 height 33
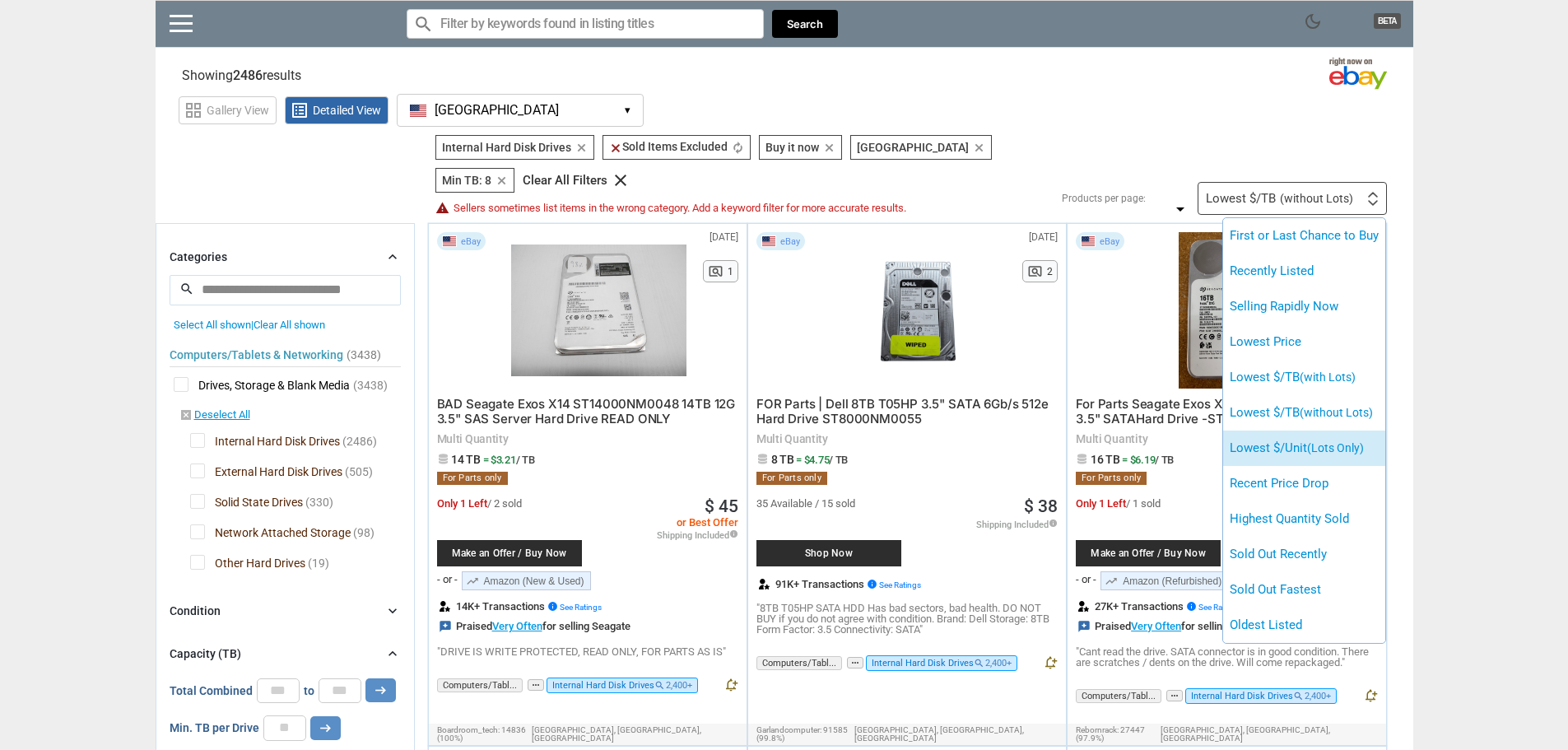
click at [1321, 431] on li "Lowest $/Unit (Lots Only)" at bounding box center [1304, 448] width 162 height 36
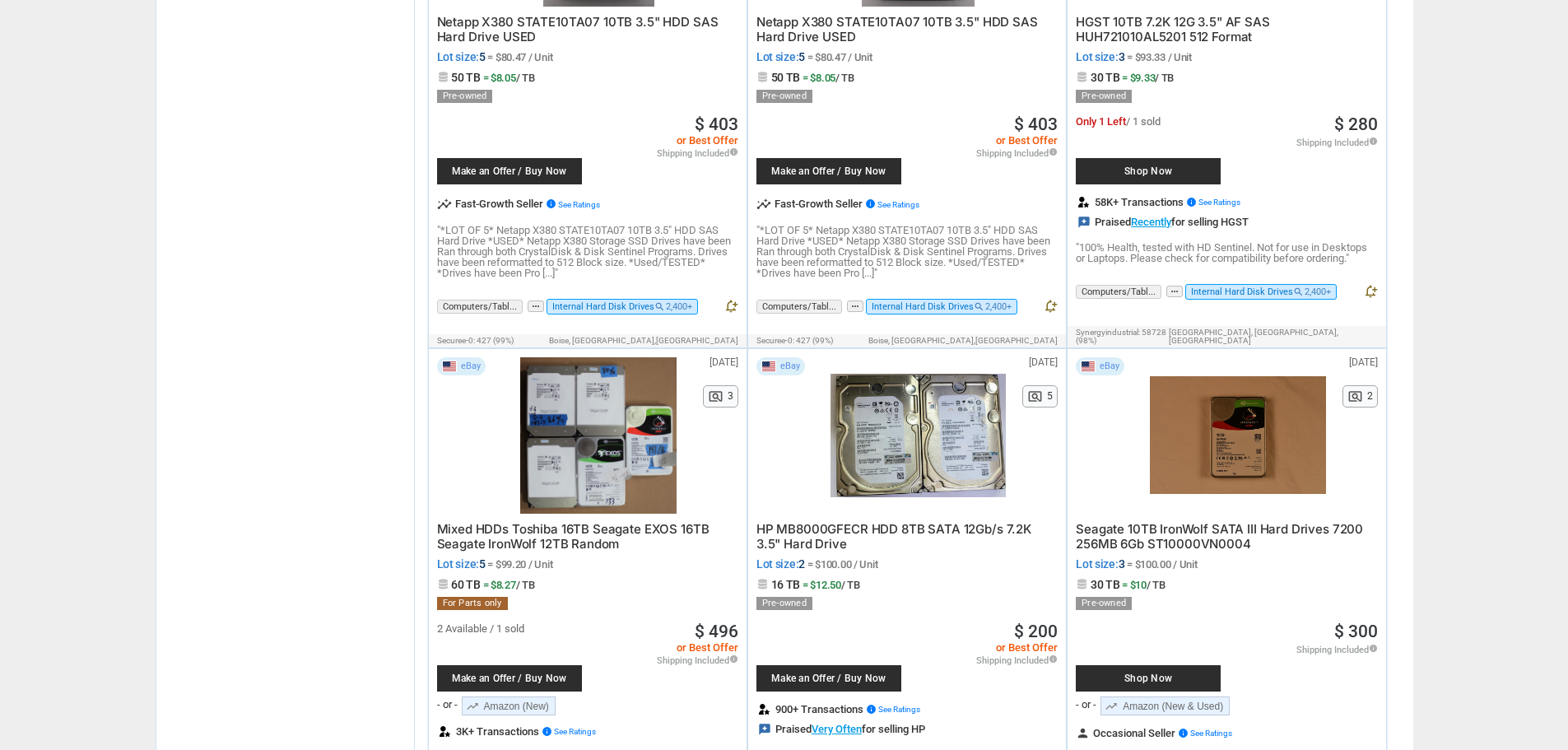
scroll to position [4555, 0]
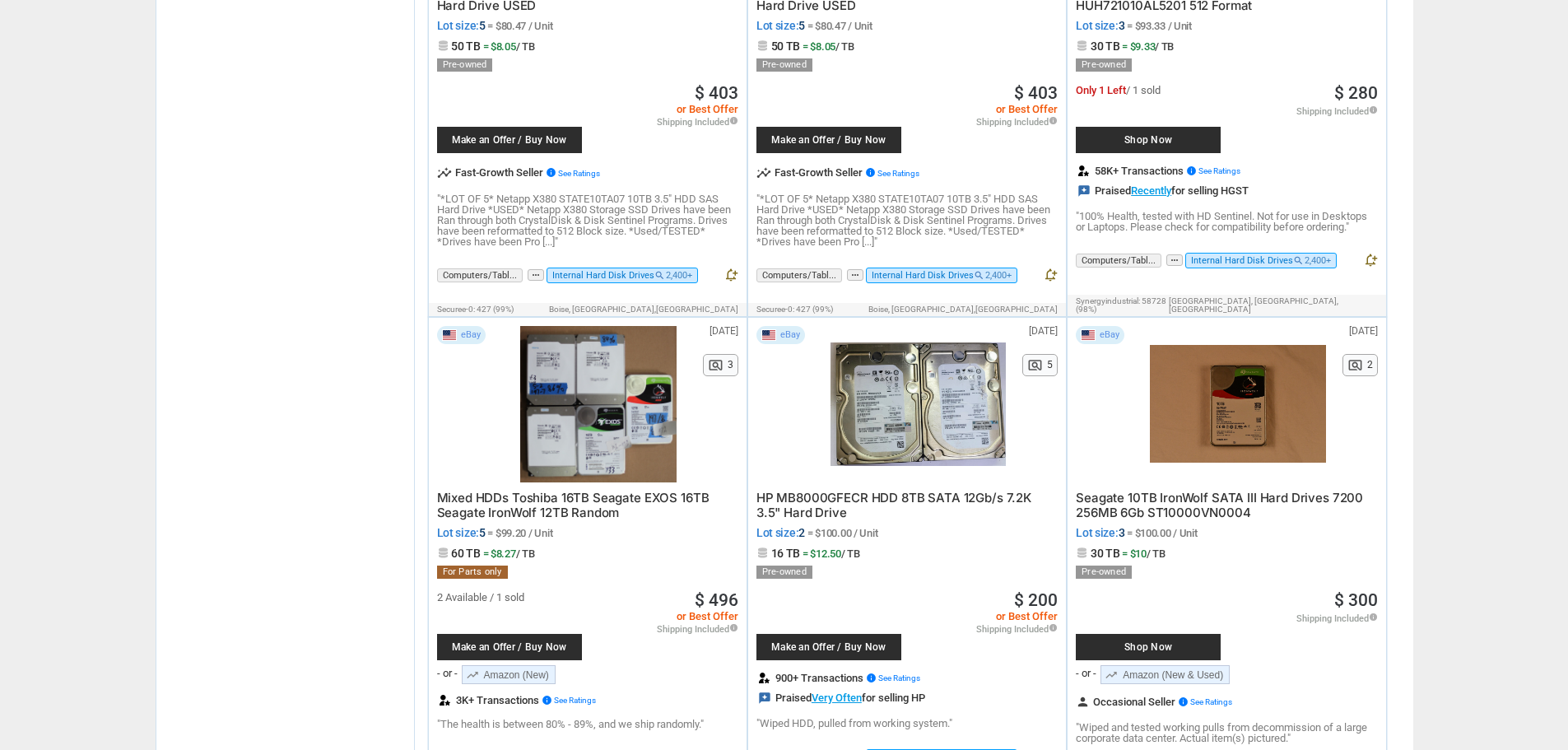
click at [1213, 354] on div at bounding box center [1237, 404] width 175 height 156
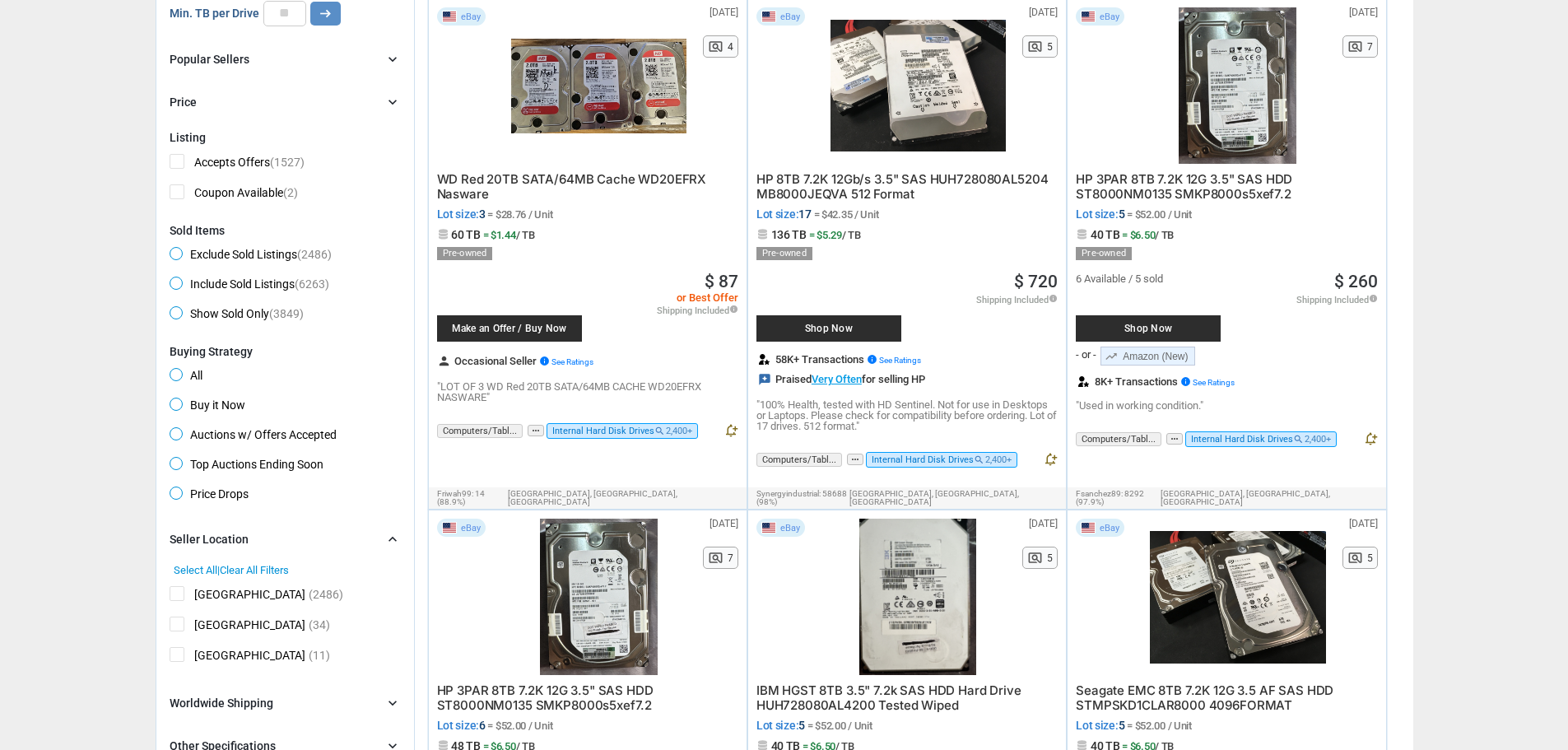
scroll to position [0, 0]
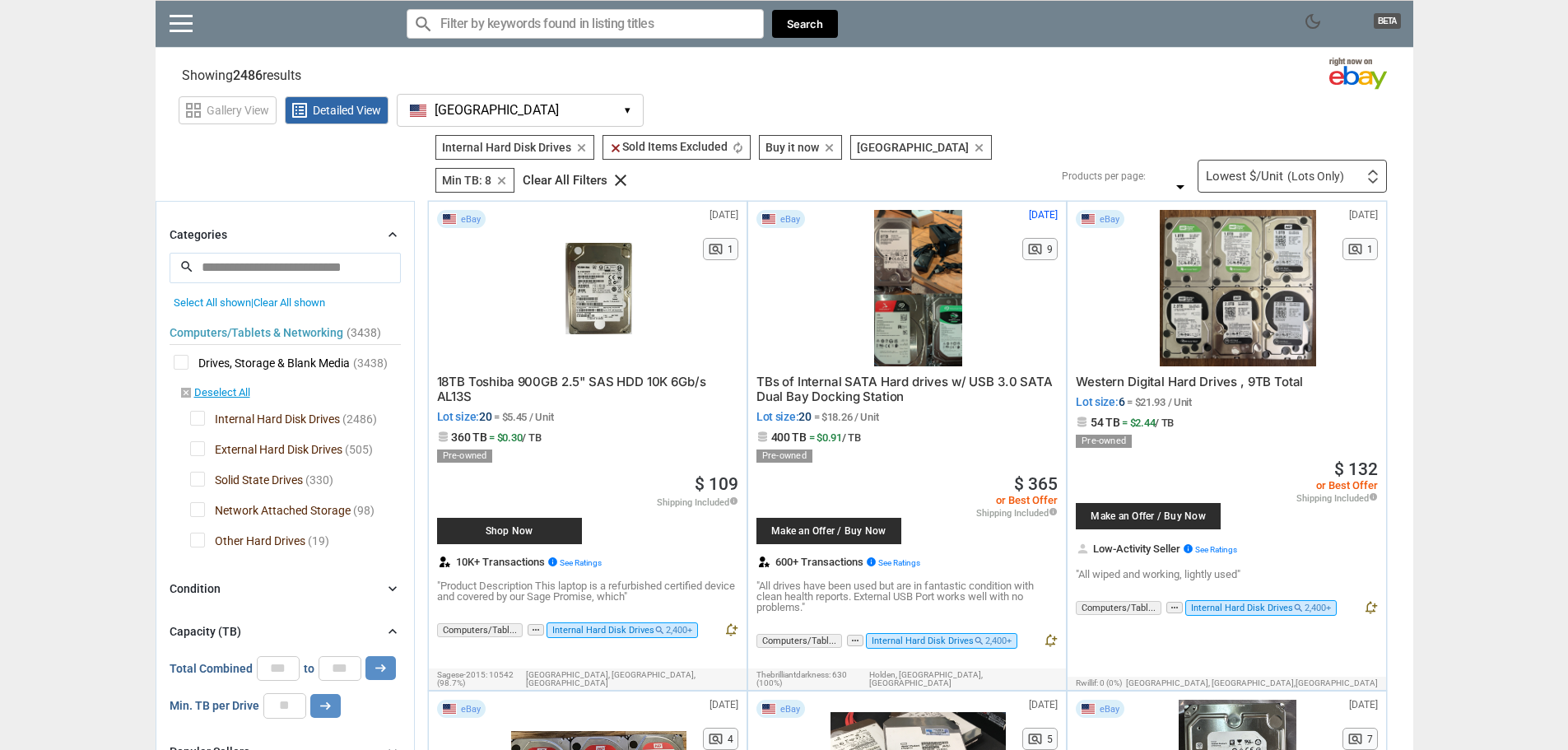
click at [1356, 169] on div "Lowest $/Unit (Lots Only) First or Last Chance to Buy Recently Listed Selling R…" at bounding box center [1292, 175] width 189 height 33
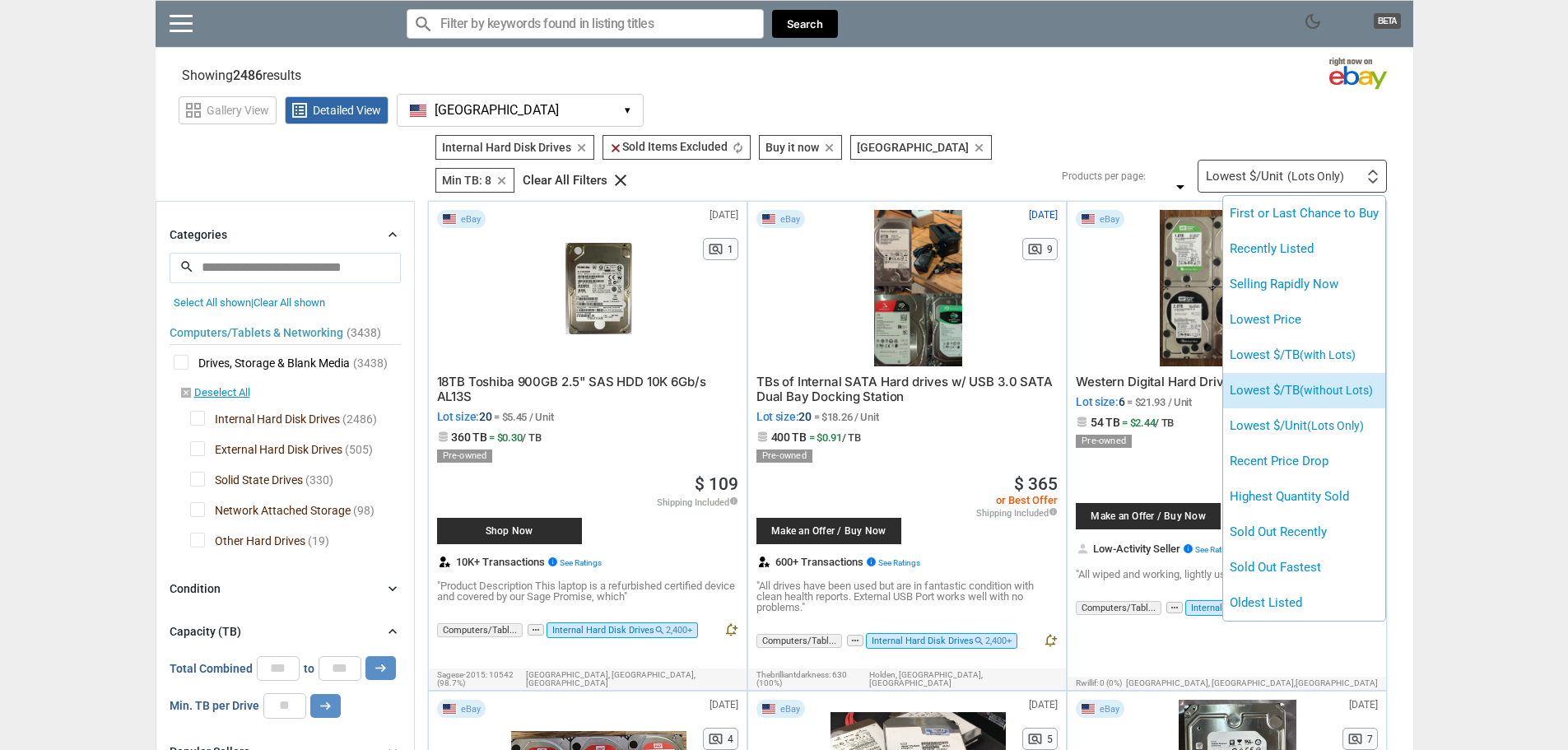
click at [1351, 383] on span "(without Lots)" at bounding box center [1336, 390] width 74 height 13
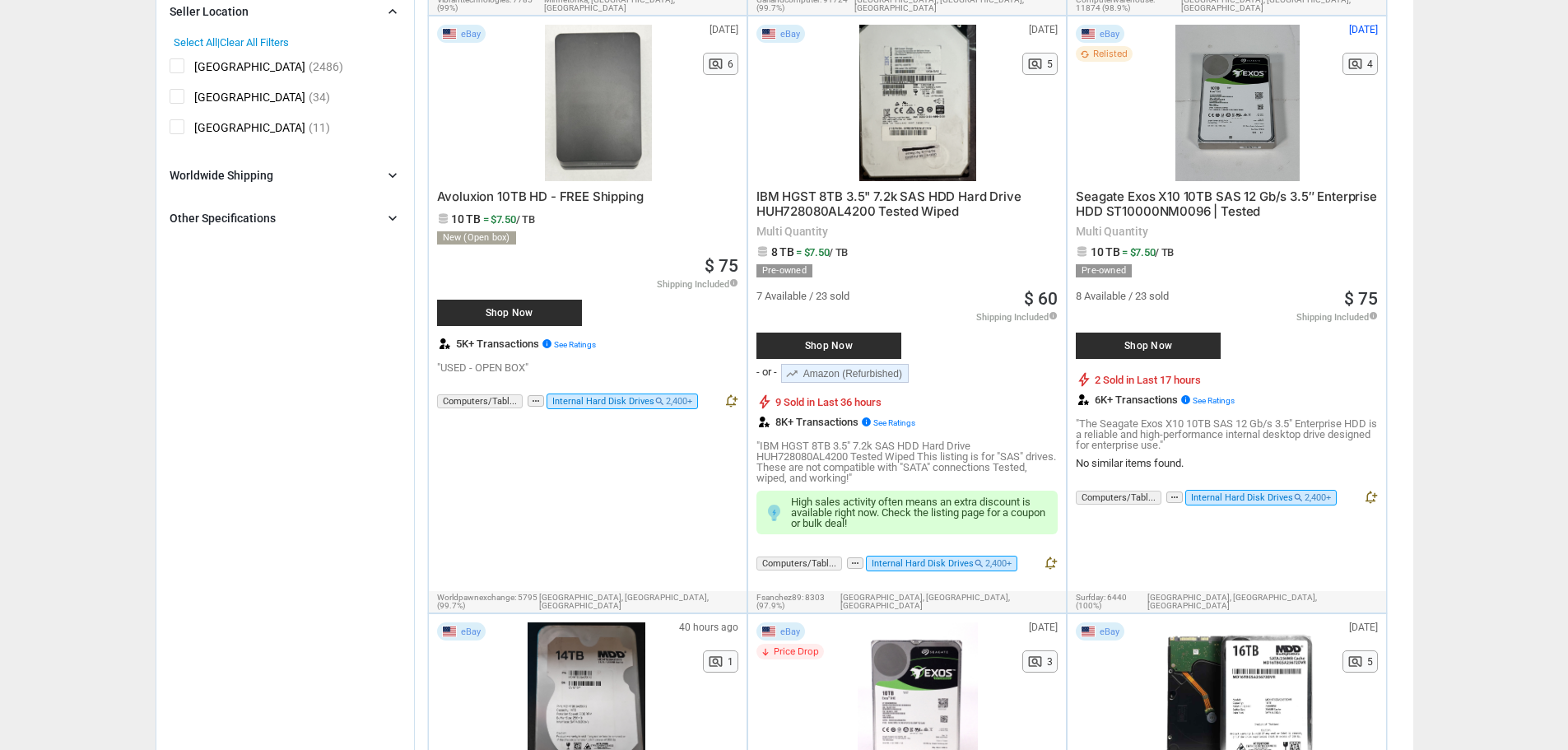
scroll to position [1234, 0]
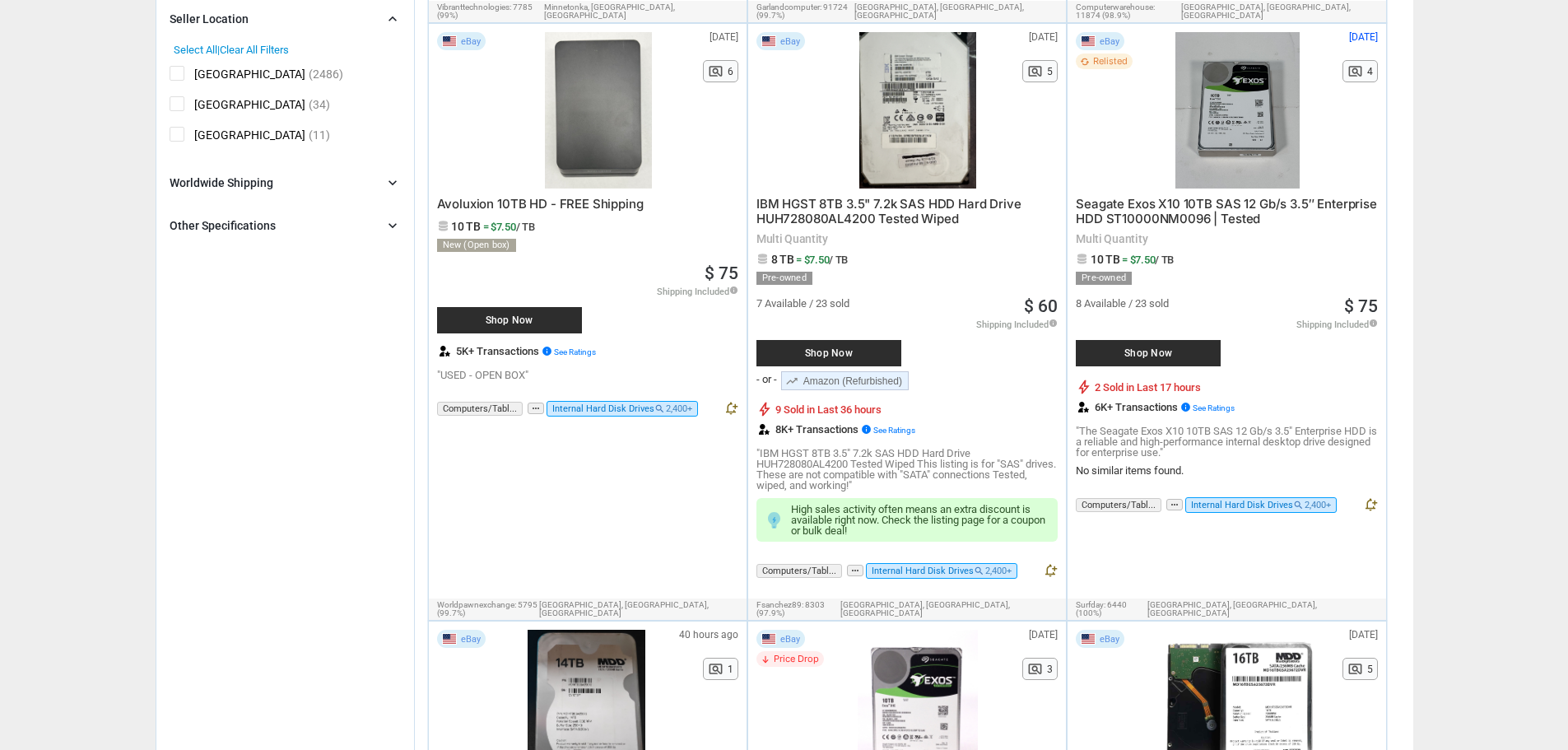
click at [1219, 100] on div at bounding box center [1237, 110] width 175 height 156
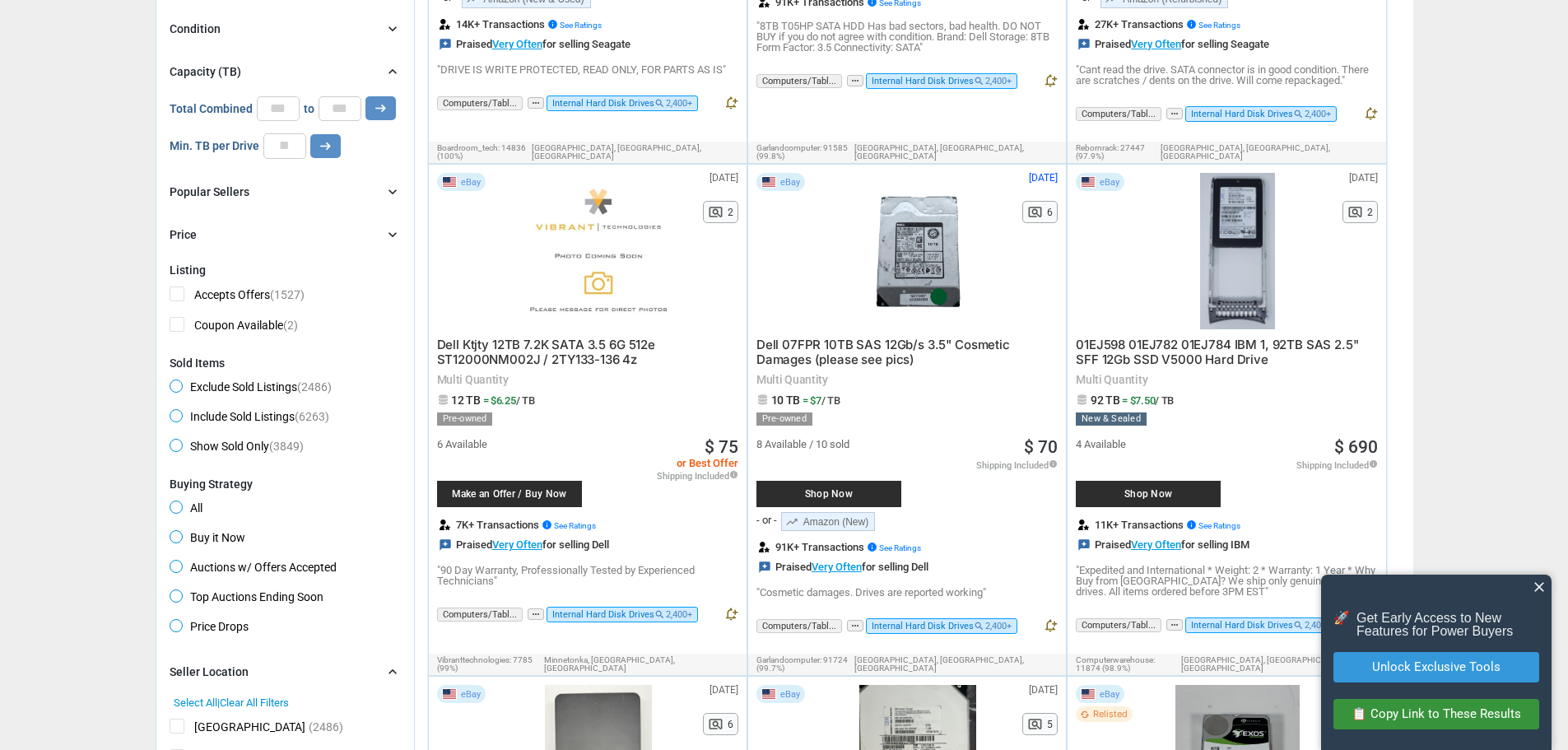
scroll to position [576, 0]
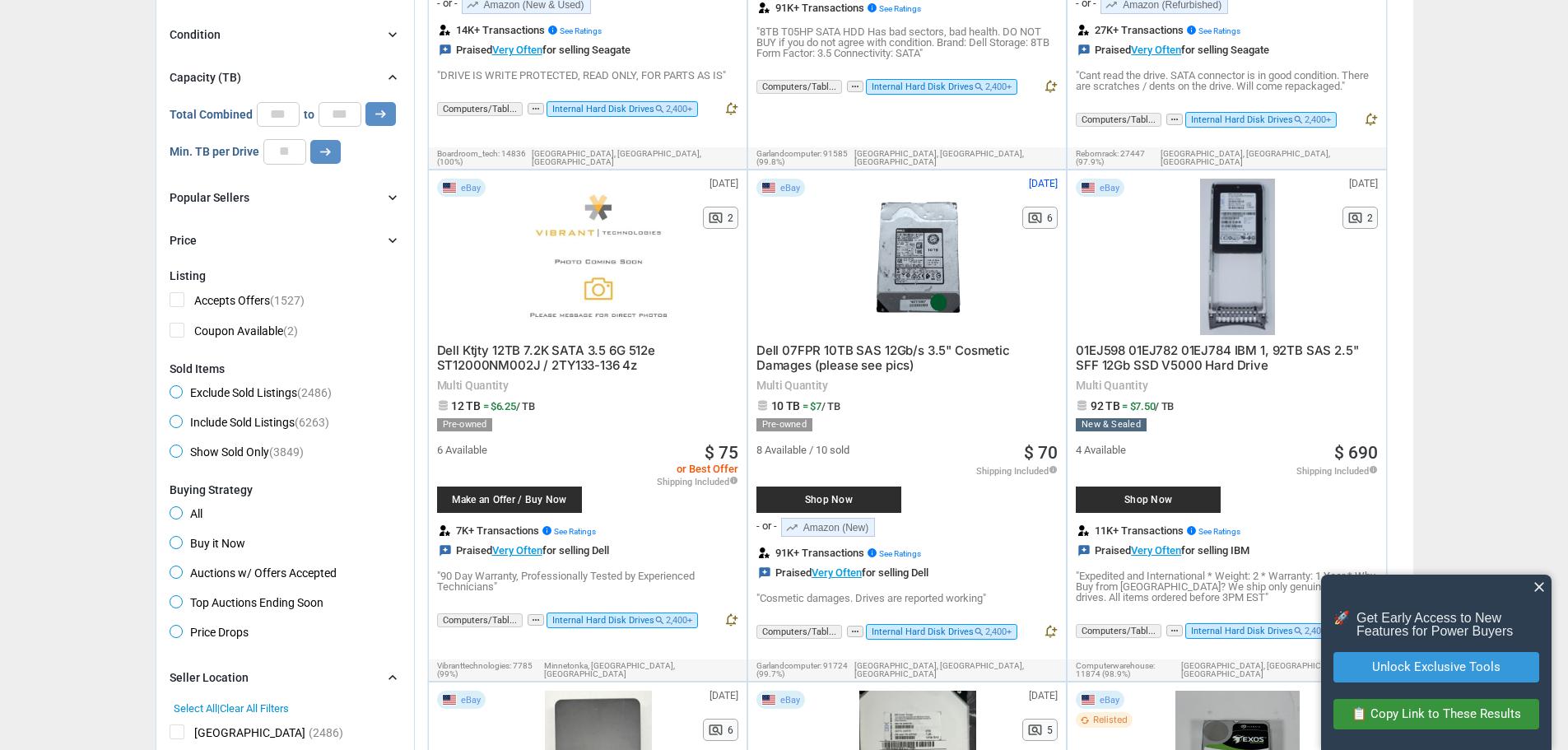
click at [396, 189] on icon "chevron_right" at bounding box center [392, 197] width 16 height 16
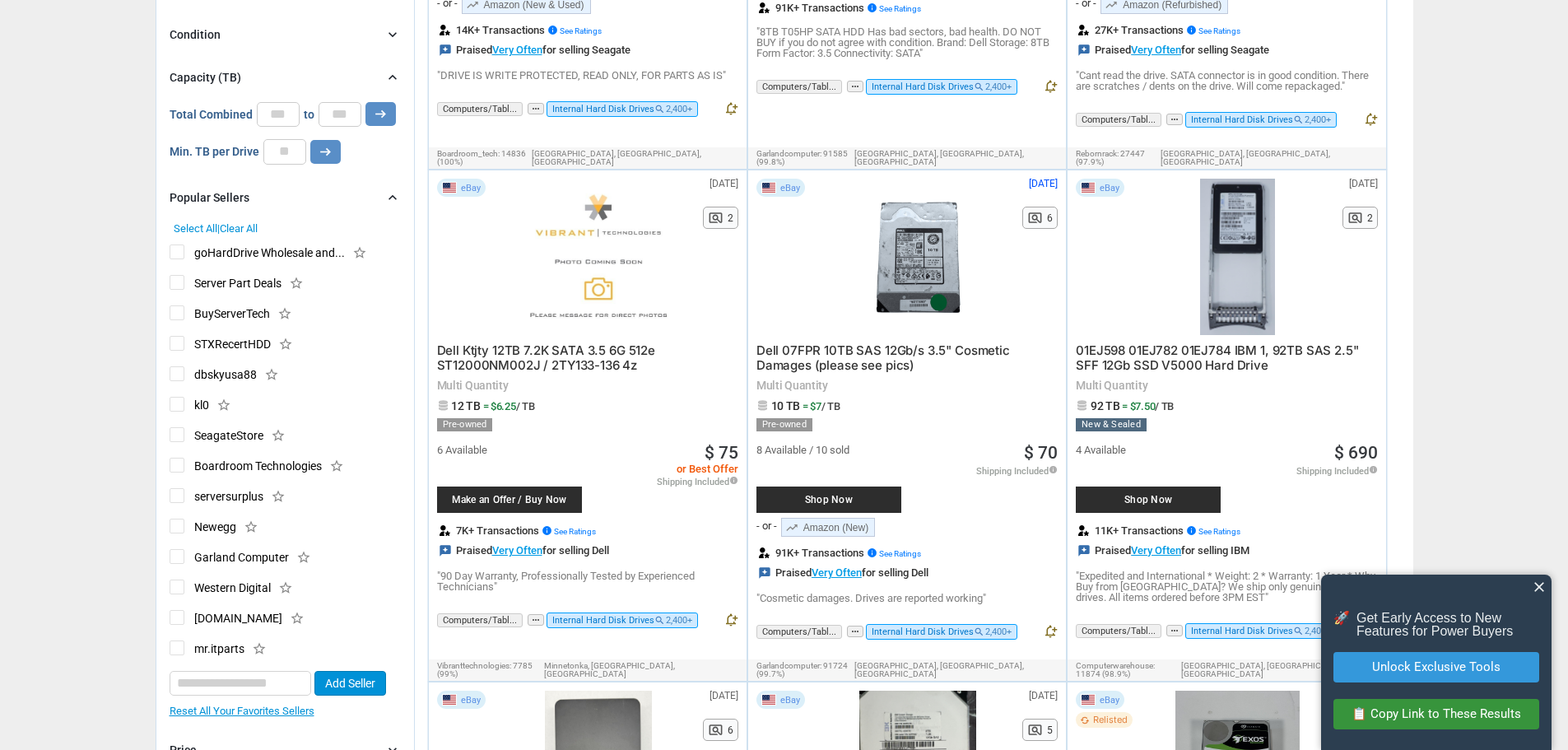
click at [396, 189] on icon "chevron_right" at bounding box center [392, 197] width 16 height 16
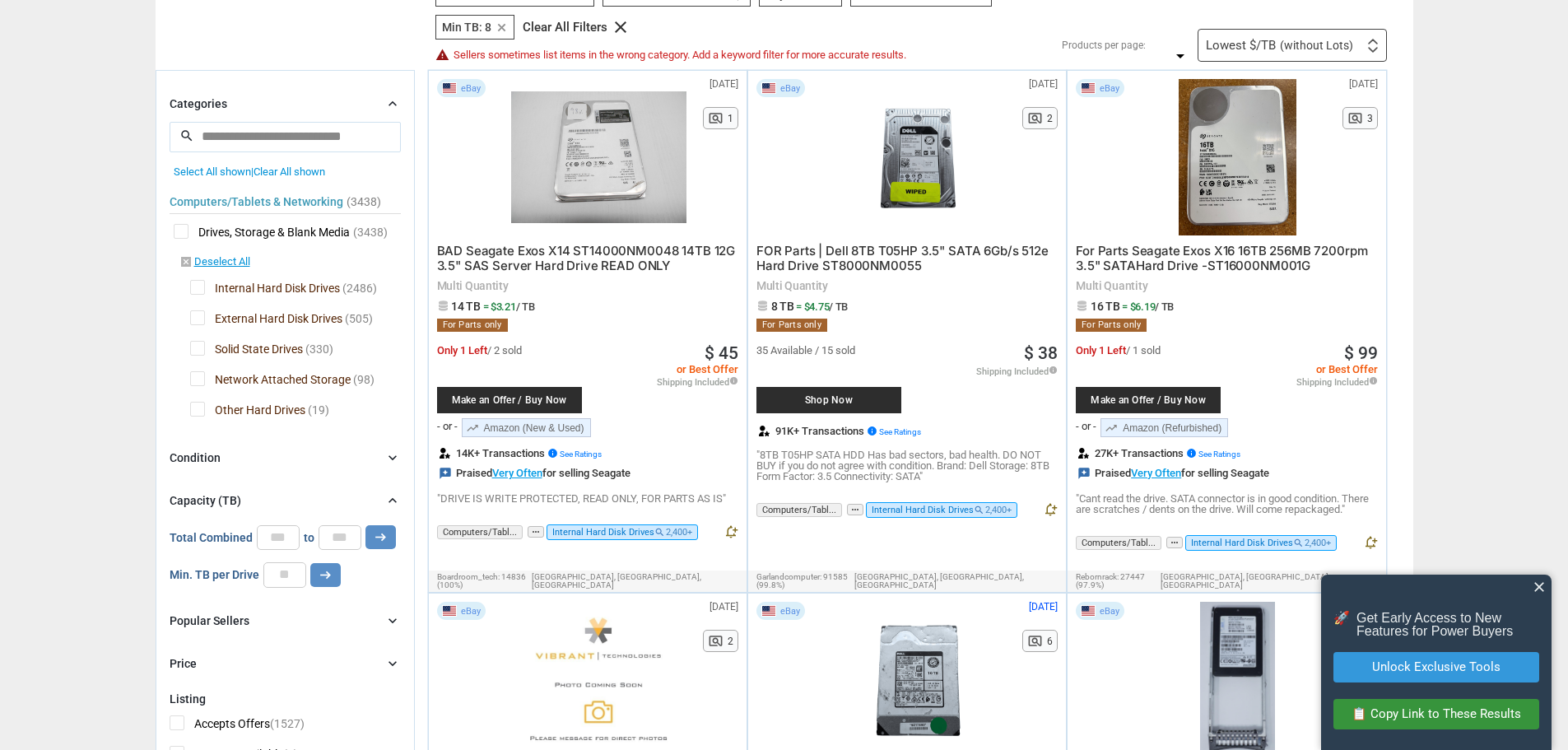
scroll to position [0, 0]
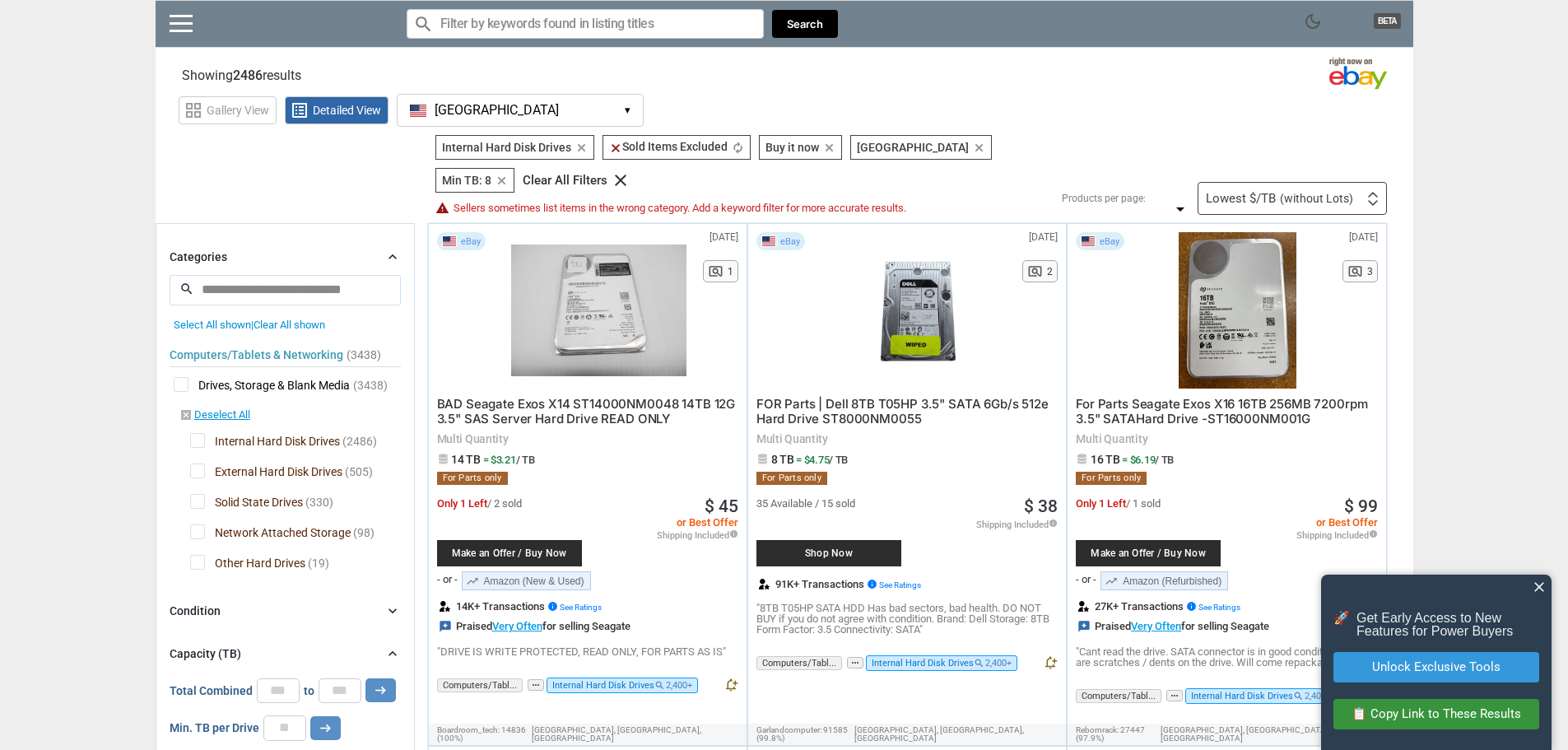
click at [259, 275] on input "search" at bounding box center [285, 289] width 231 height 29
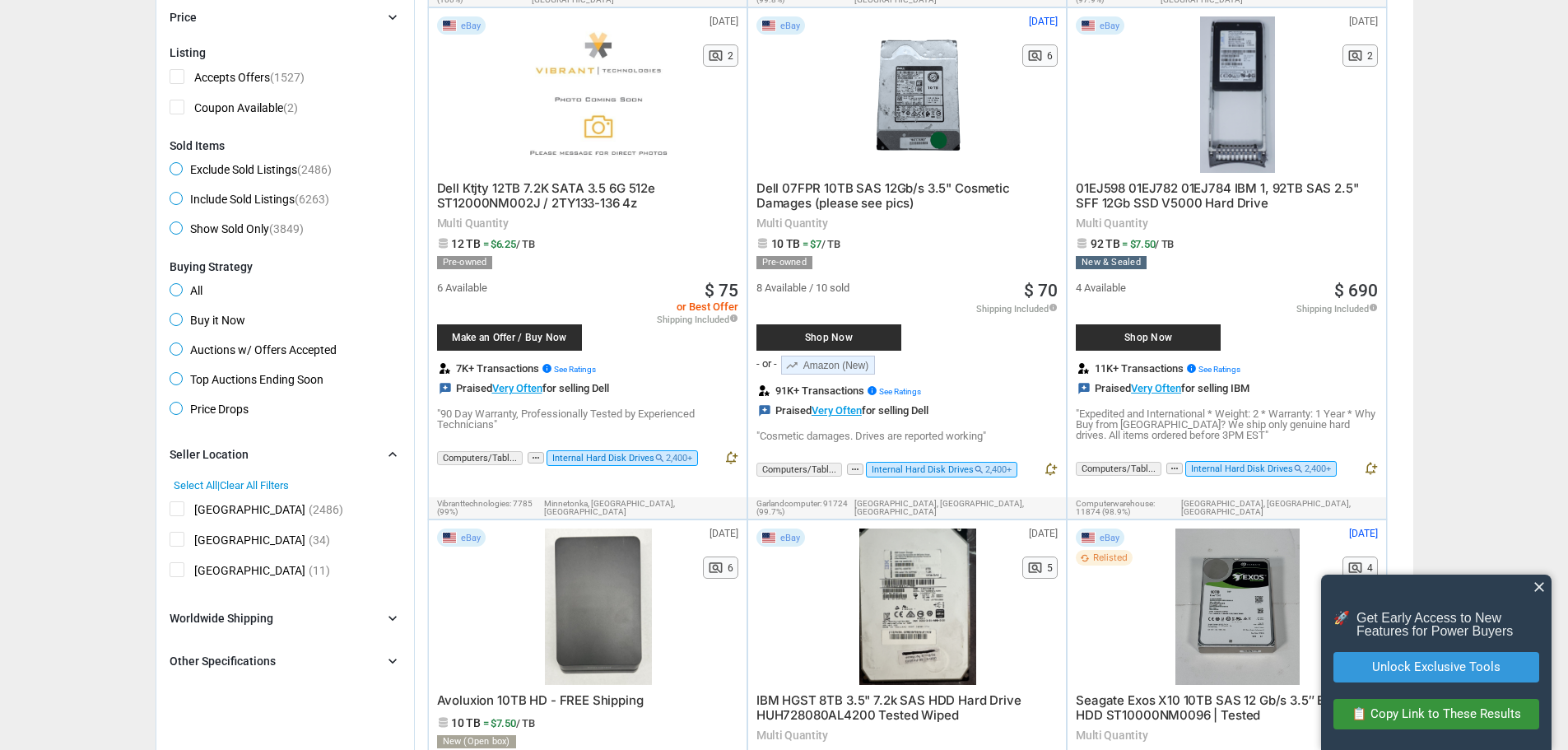
scroll to position [823, 0]
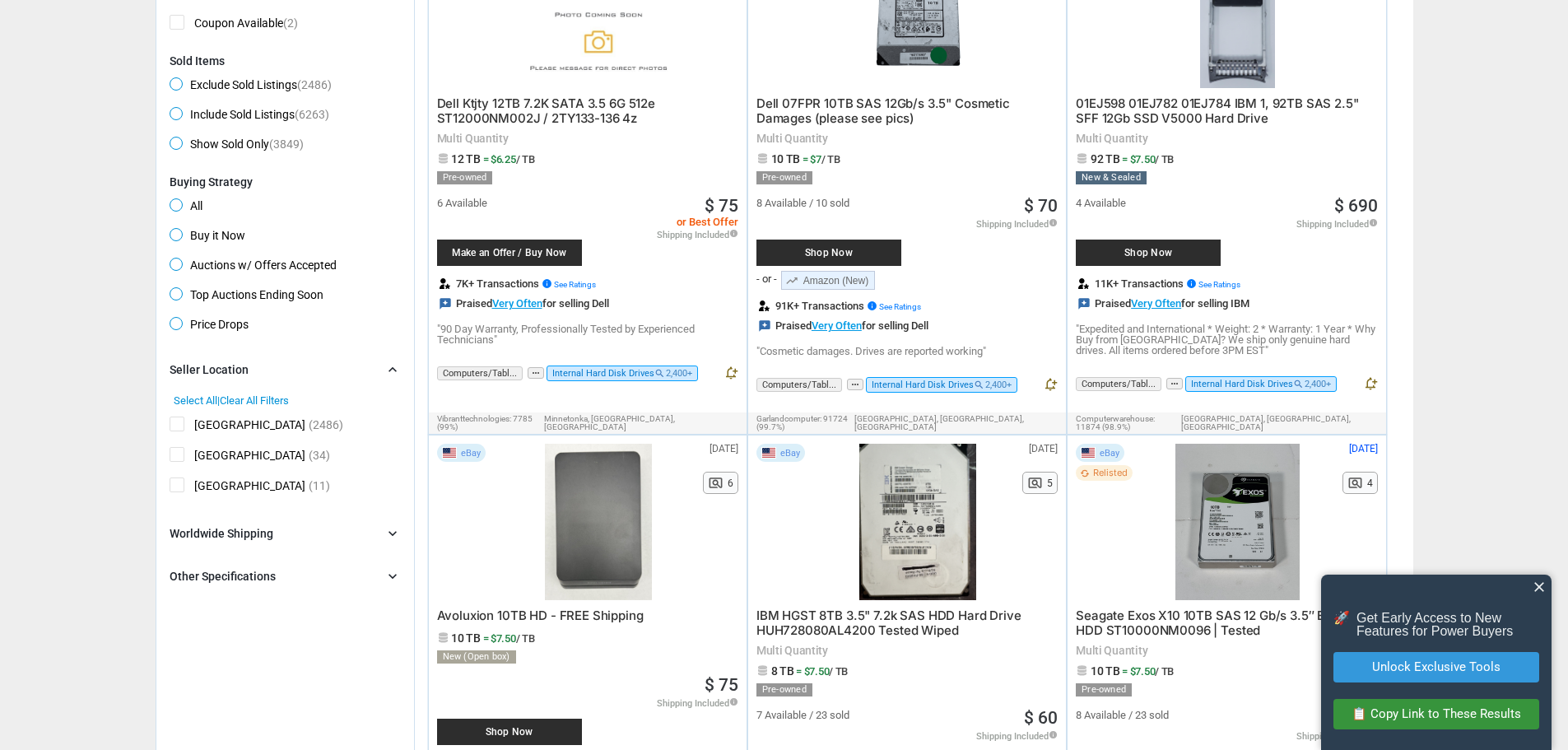
type input "****"
click at [261, 568] on div "Other Specifications" at bounding box center [222, 576] width 106 height 16
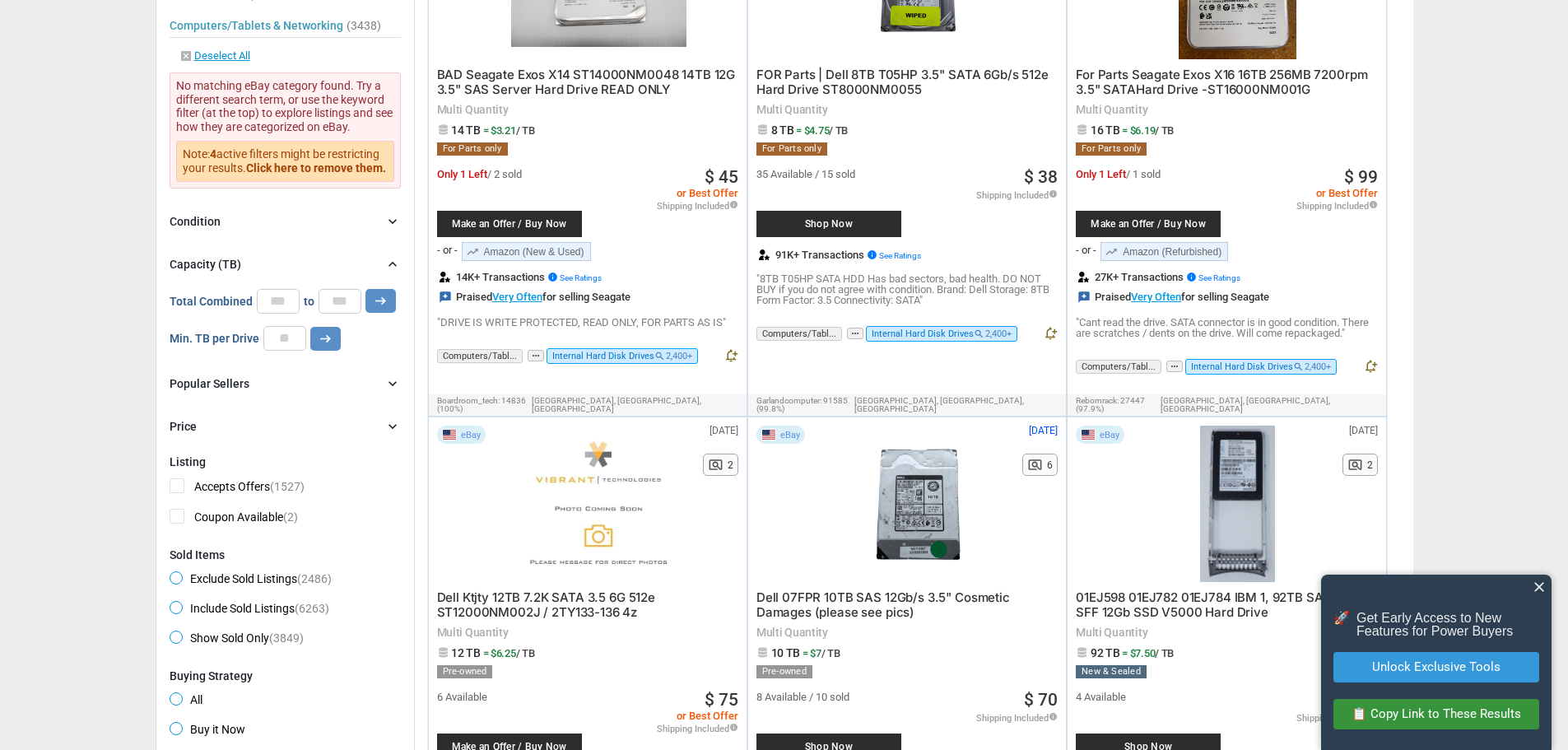
scroll to position [0, 0]
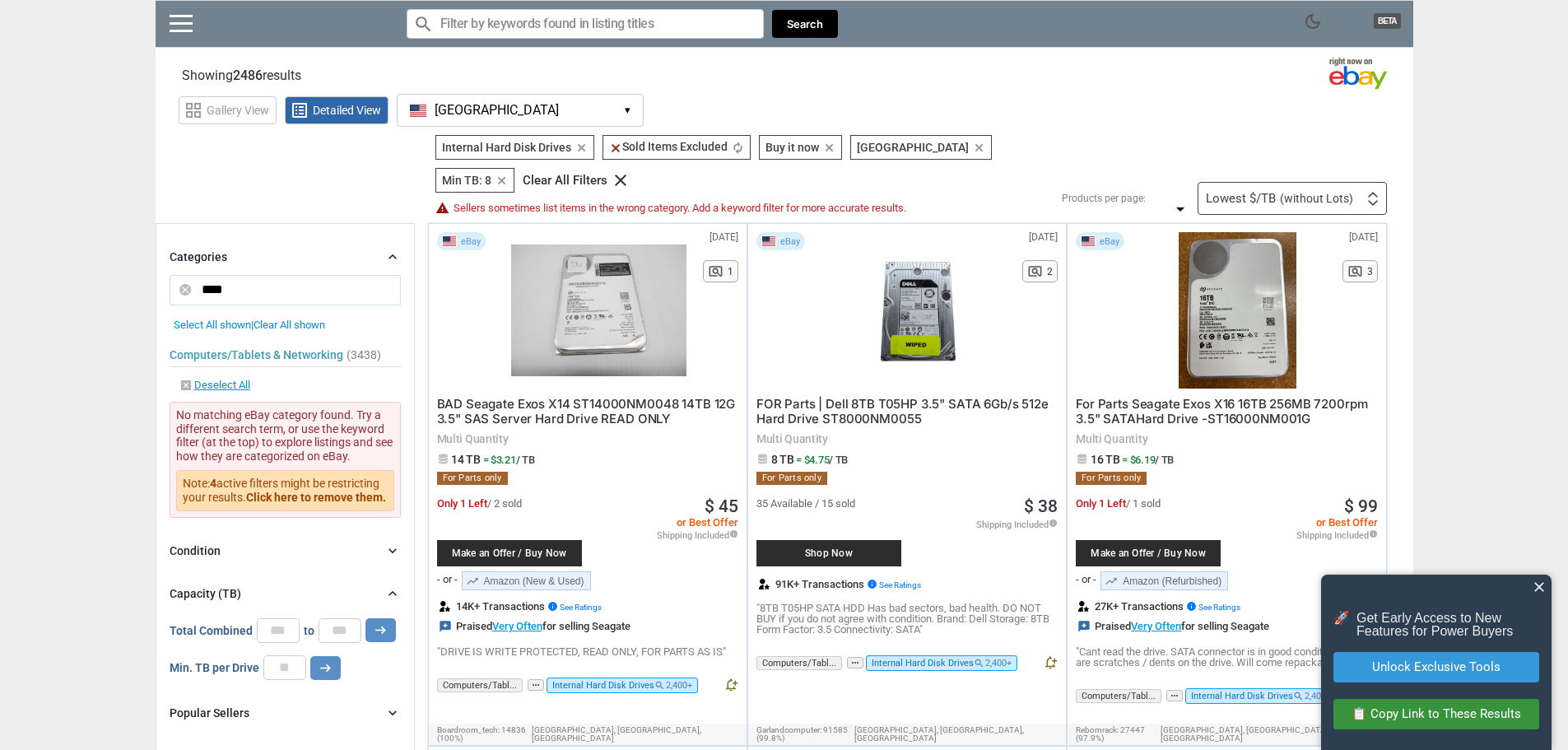
click at [226, 318] on span "Select All shown" at bounding box center [212, 324] width 77 height 12
click at [602, 30] on input "Search for models" at bounding box center [584, 24] width 357 height 29
click at [270, 275] on input "****" at bounding box center [285, 289] width 231 height 29
click at [366, 618] on button "arrow_right_alt" at bounding box center [381, 629] width 30 height 24
click at [237, 318] on span "Select All shown" at bounding box center [212, 324] width 77 height 12
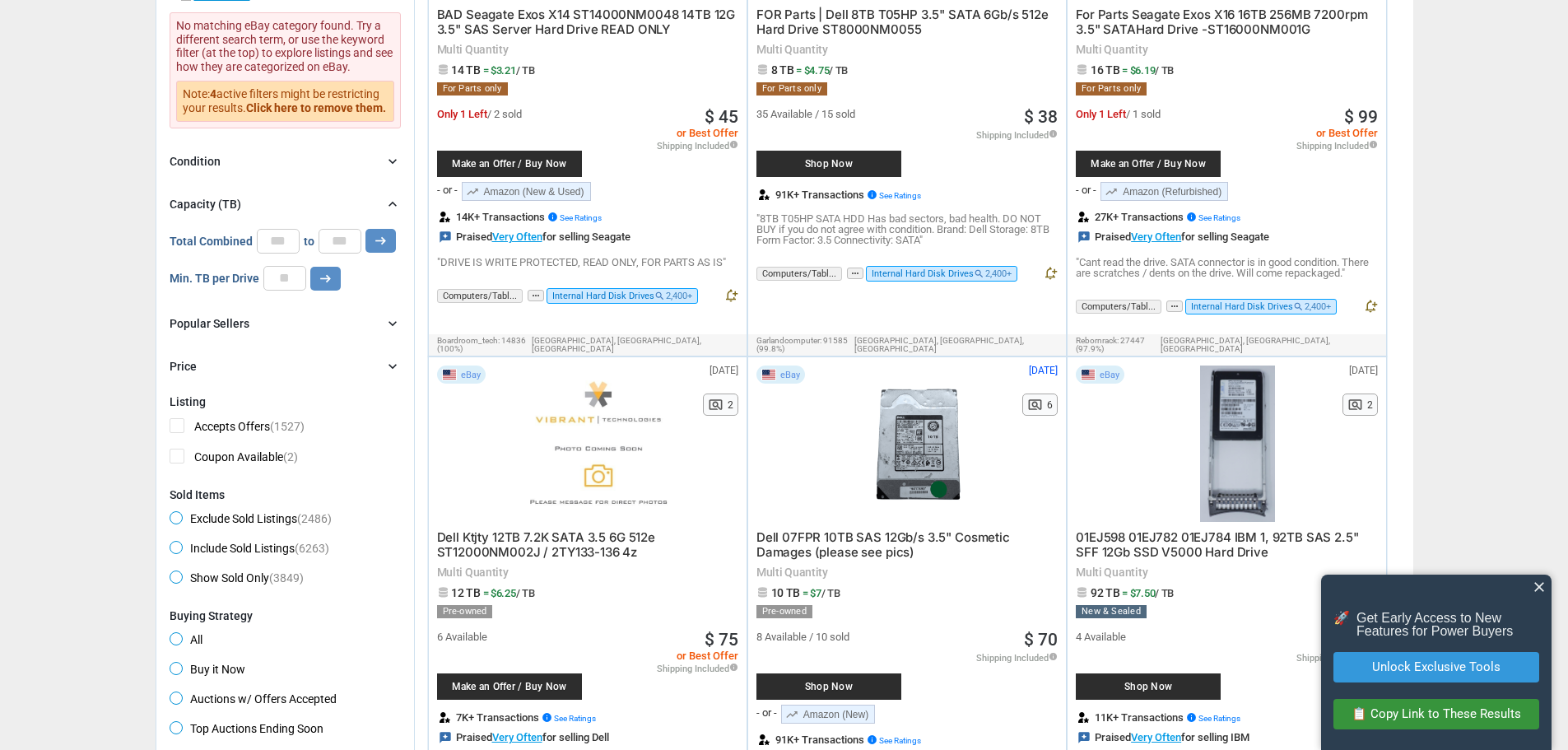
scroll to position [659, 0]
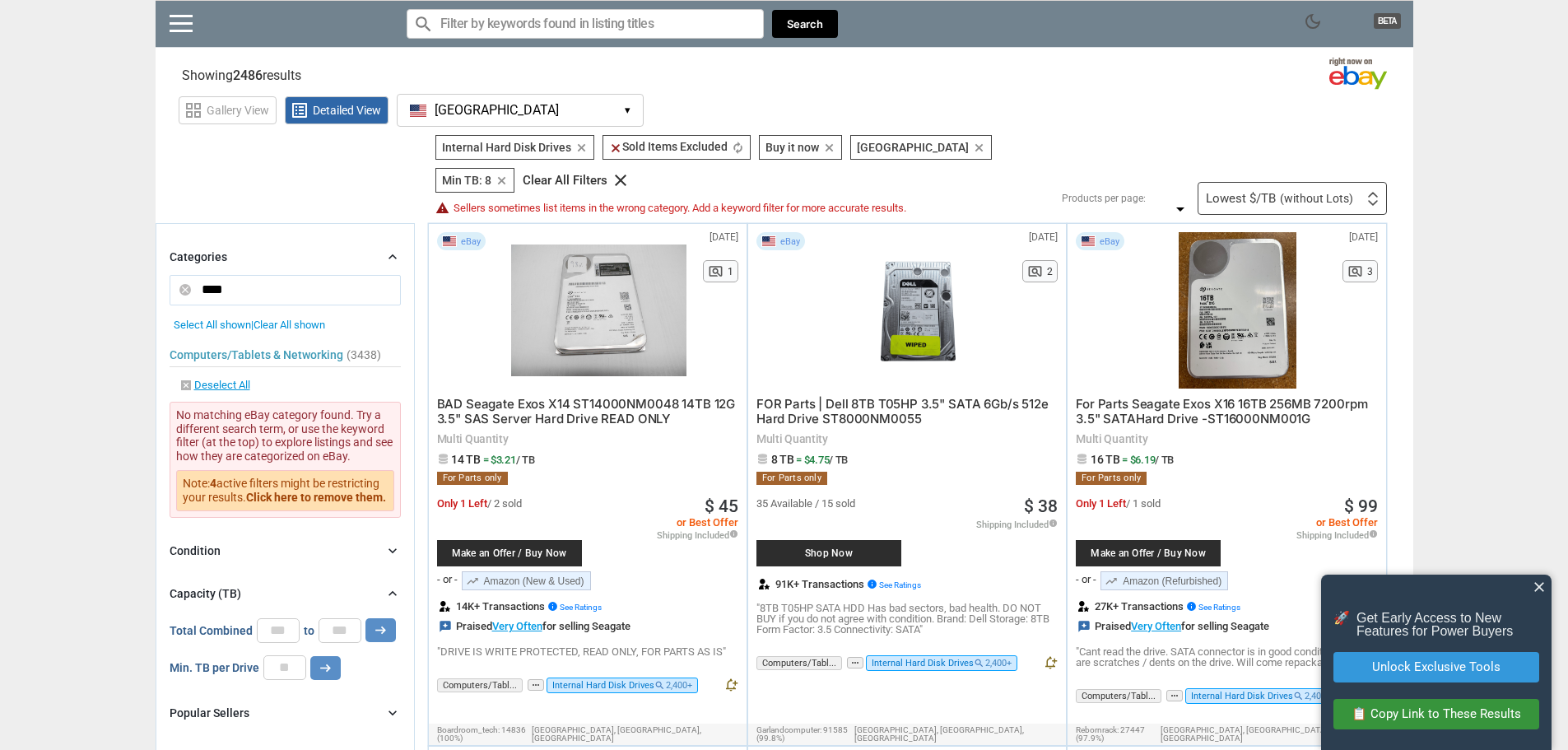
click at [556, 24] on input "Search for models" at bounding box center [584, 24] width 357 height 29
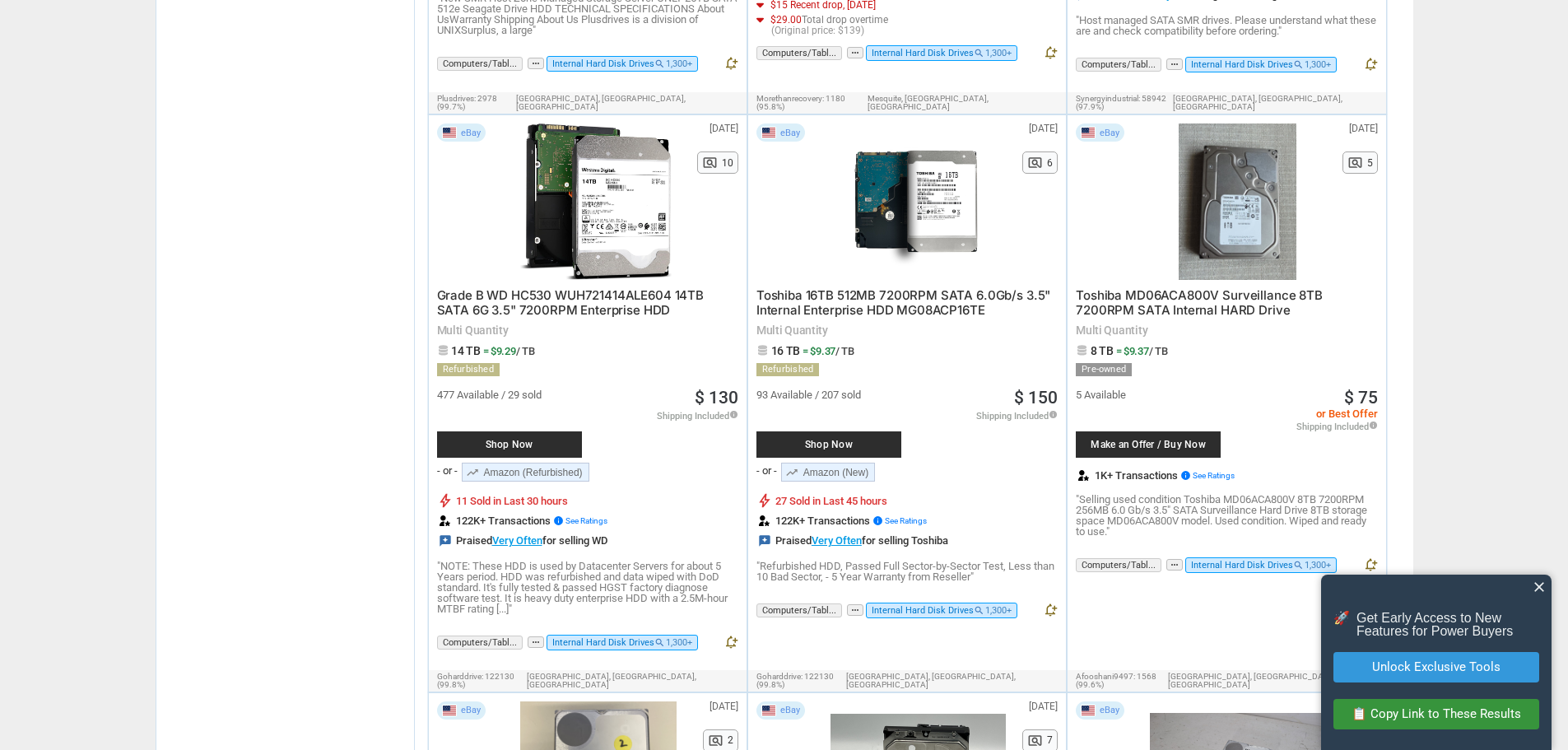
scroll to position [3374, 0]
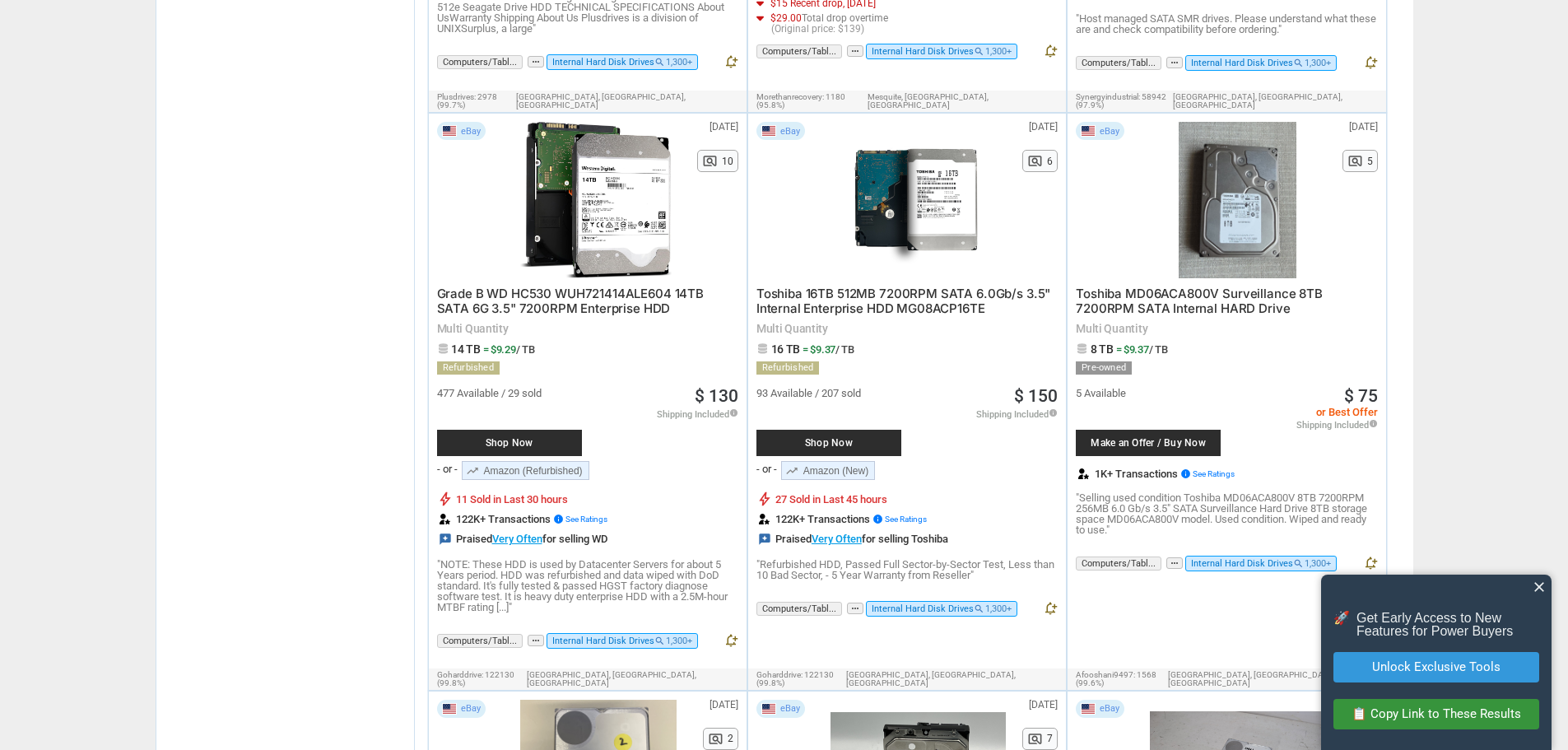
drag, startPoint x: 876, startPoint y: 423, endPoint x: 867, endPoint y: 448, distance: 26.6
drag, startPoint x: 867, startPoint y: 448, endPoint x: 831, endPoint y: 455, distance: 36.7
click at [831, 490] on div "bolt 27 Sold in Last 45 hours" at bounding box center [907, 497] width 302 height 16
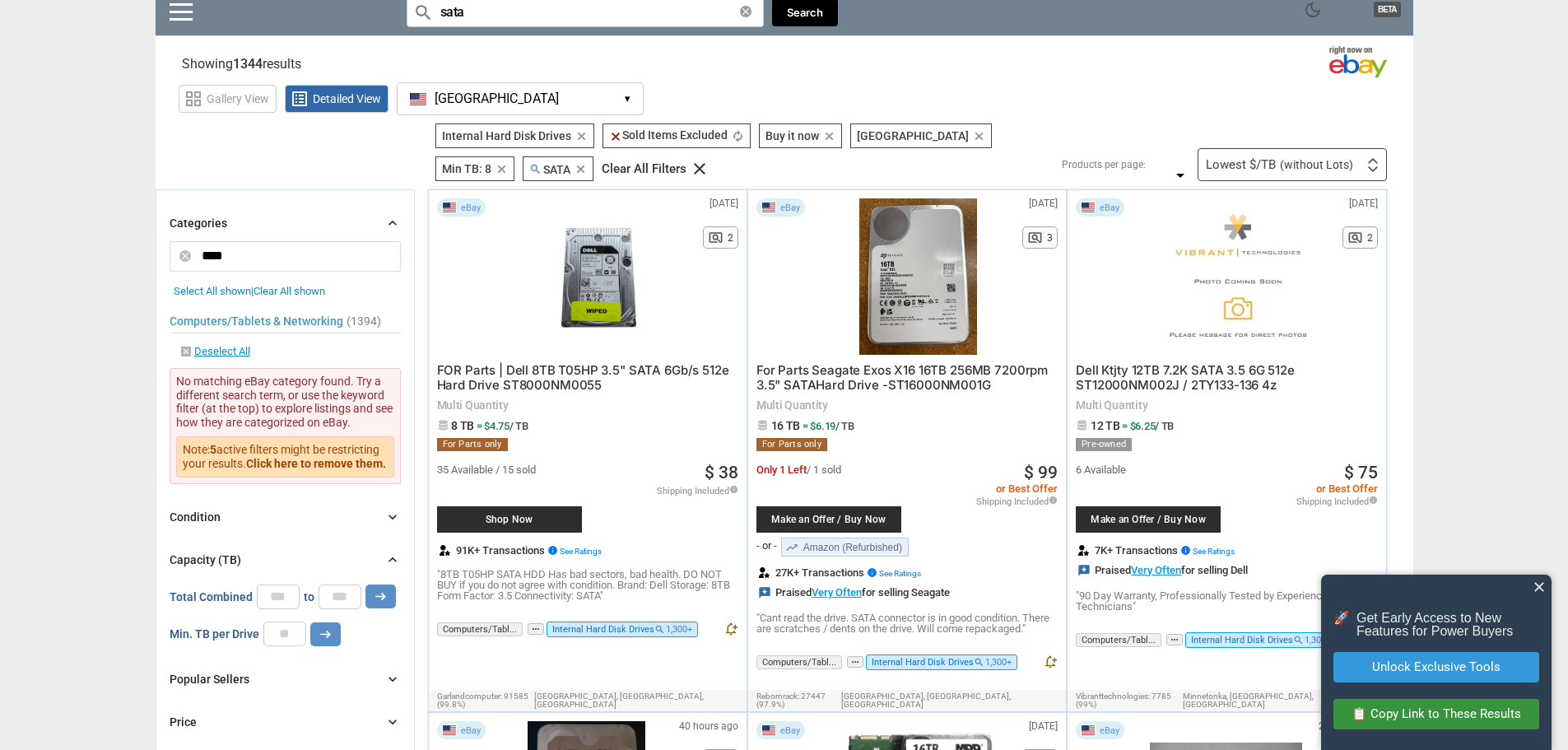
scroll to position [0, 0]
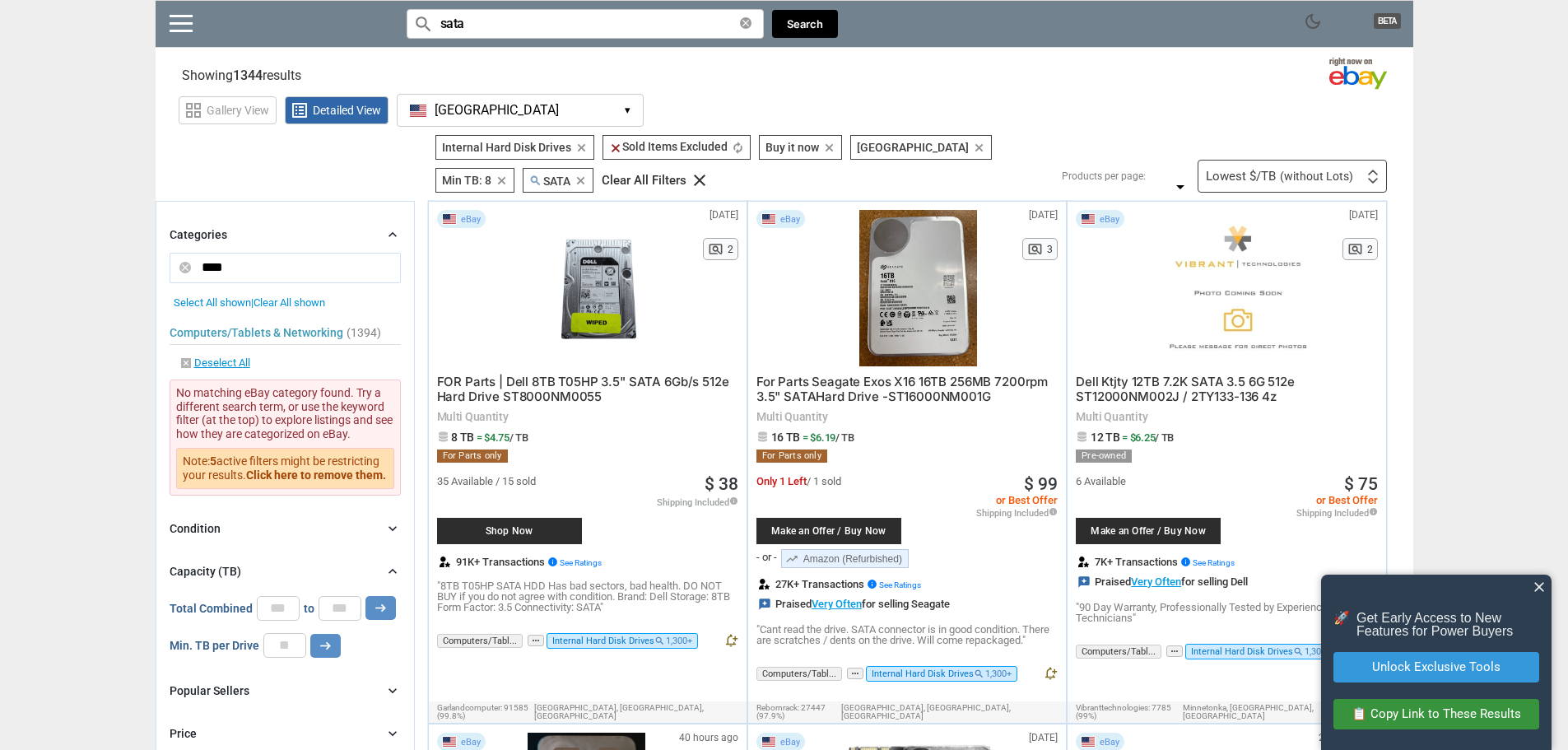
click at [586, 11] on input "sata" at bounding box center [584, 24] width 357 height 29
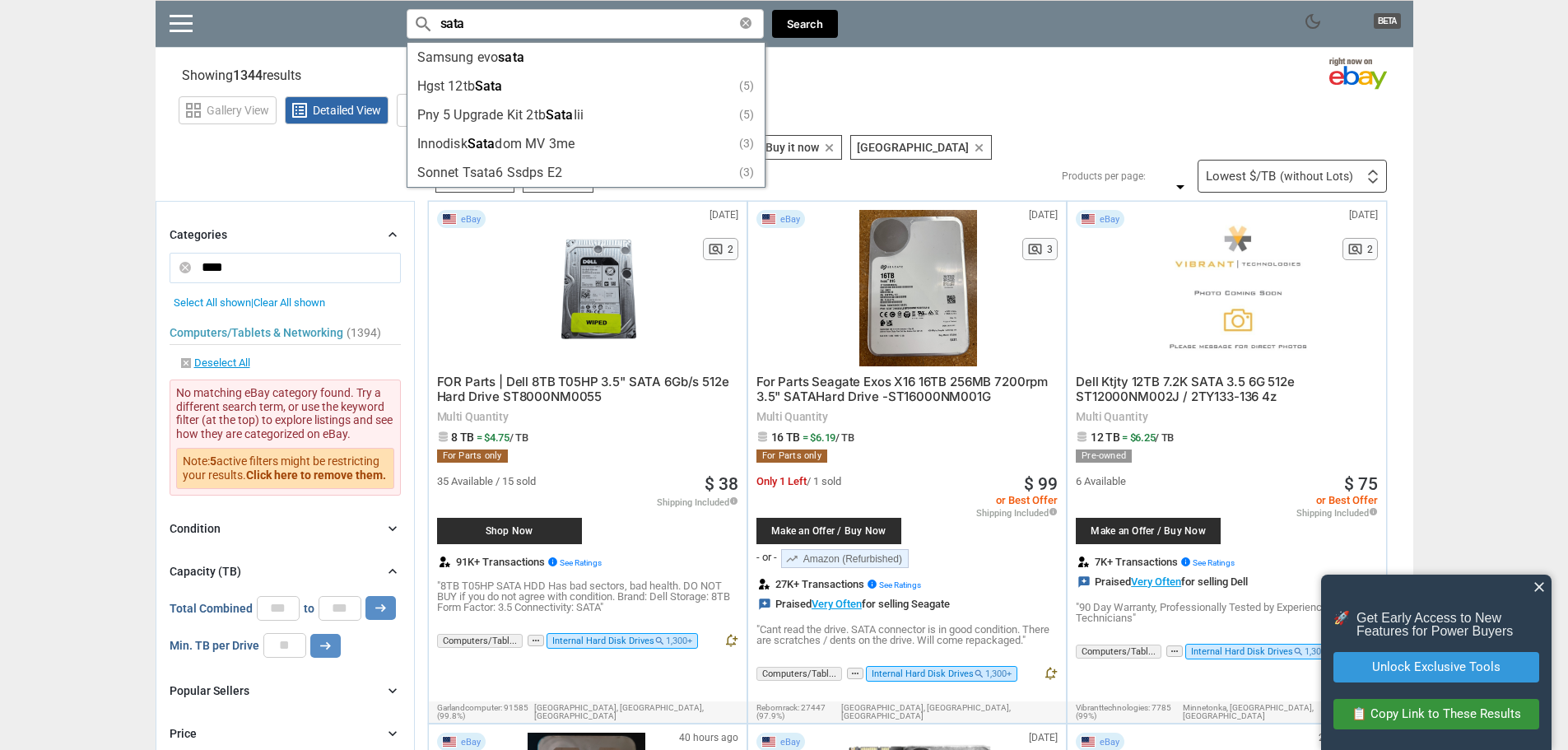
scroll to position [1, 0]
drag, startPoint x: 566, startPoint y: 25, endPoint x: 335, endPoint y: 37, distance: 231.3
click at [335, 37] on div "dark_mode BETA search Filter by keyword search sata clear Samsung evo sata Hgst…" at bounding box center [784, 24] width 1257 height 48
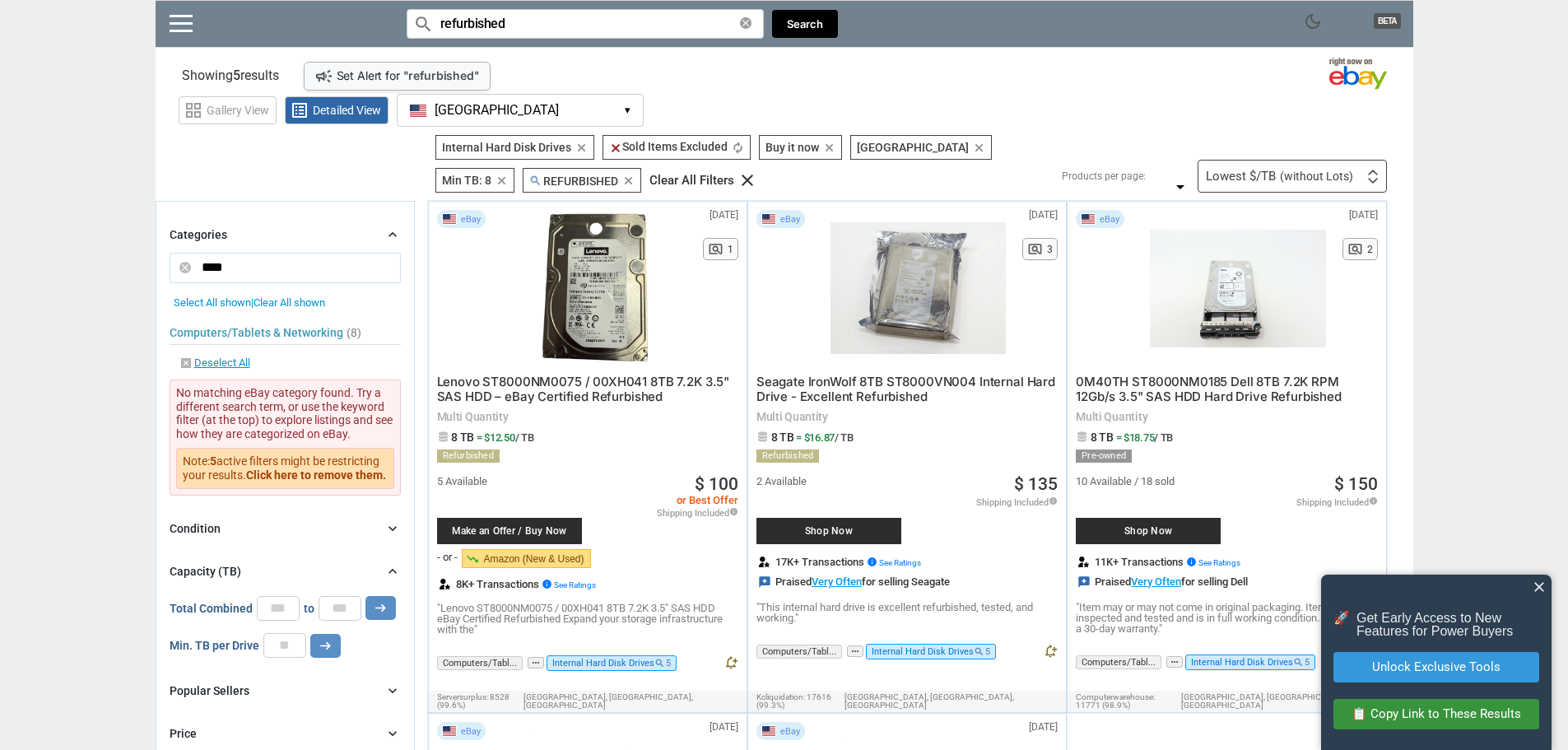
click at [611, 24] on input "refurbished" at bounding box center [584, 24] width 357 height 29
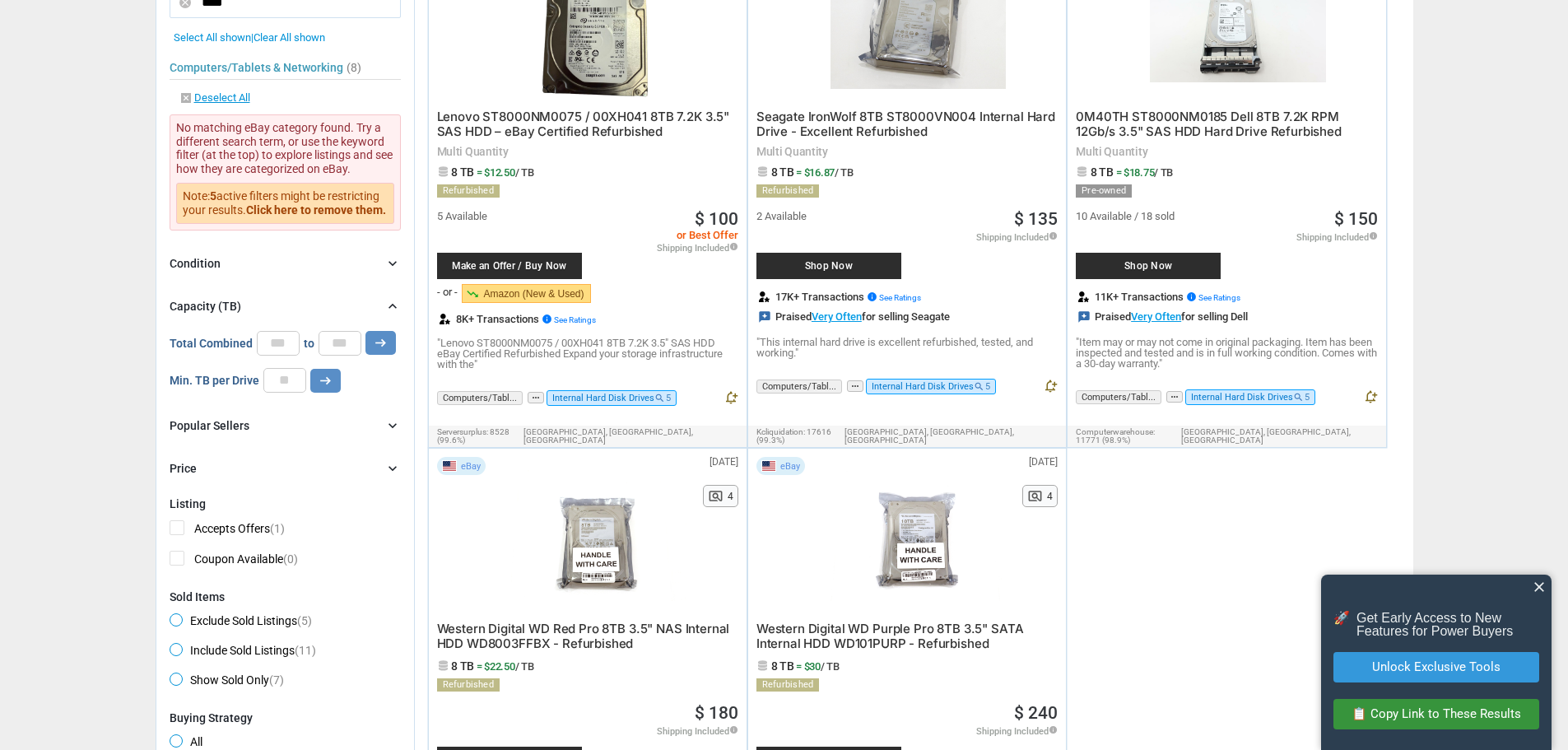
scroll to position [82, 0]
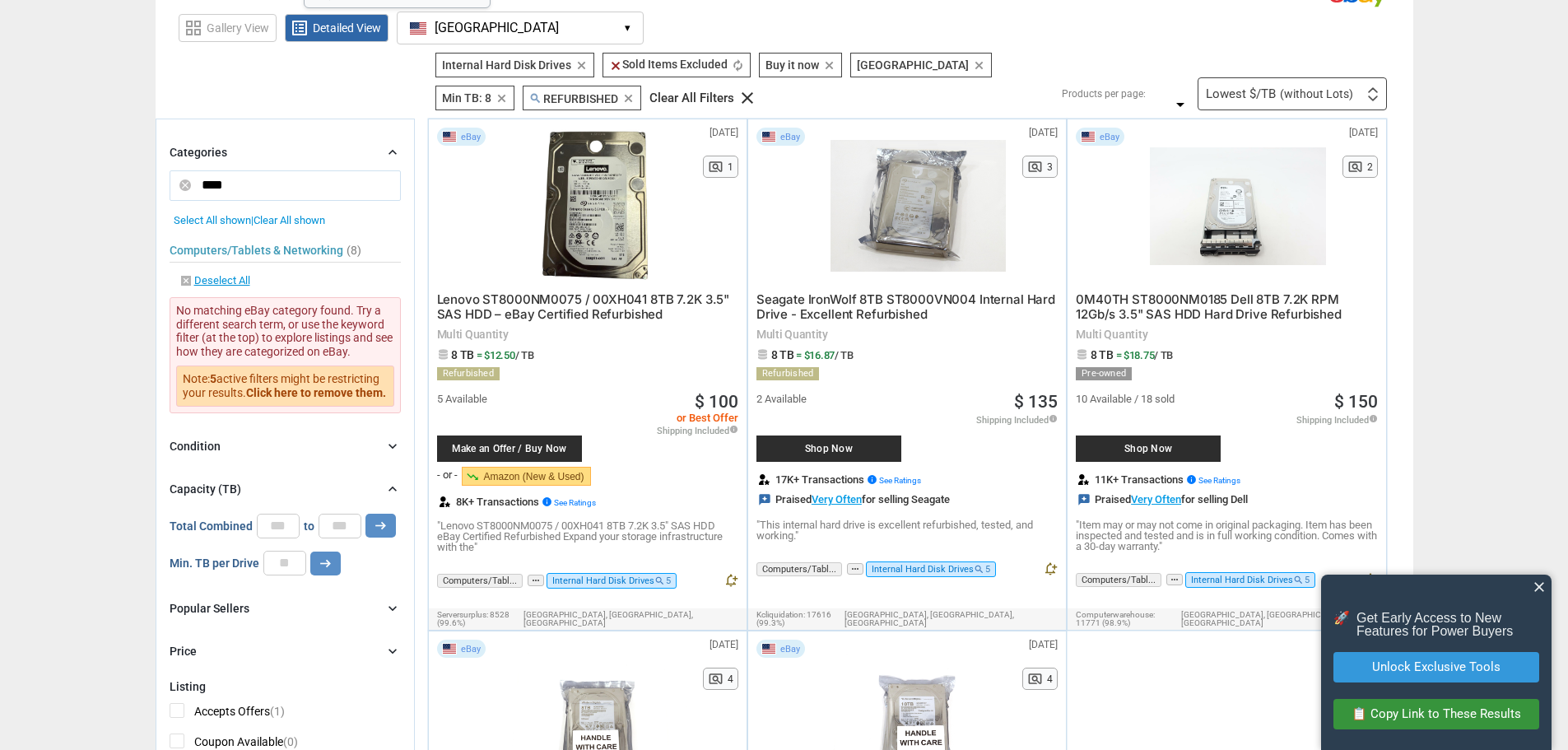
type input "refurbished"
click at [184, 188] on icon "close" at bounding box center [185, 185] width 11 height 11
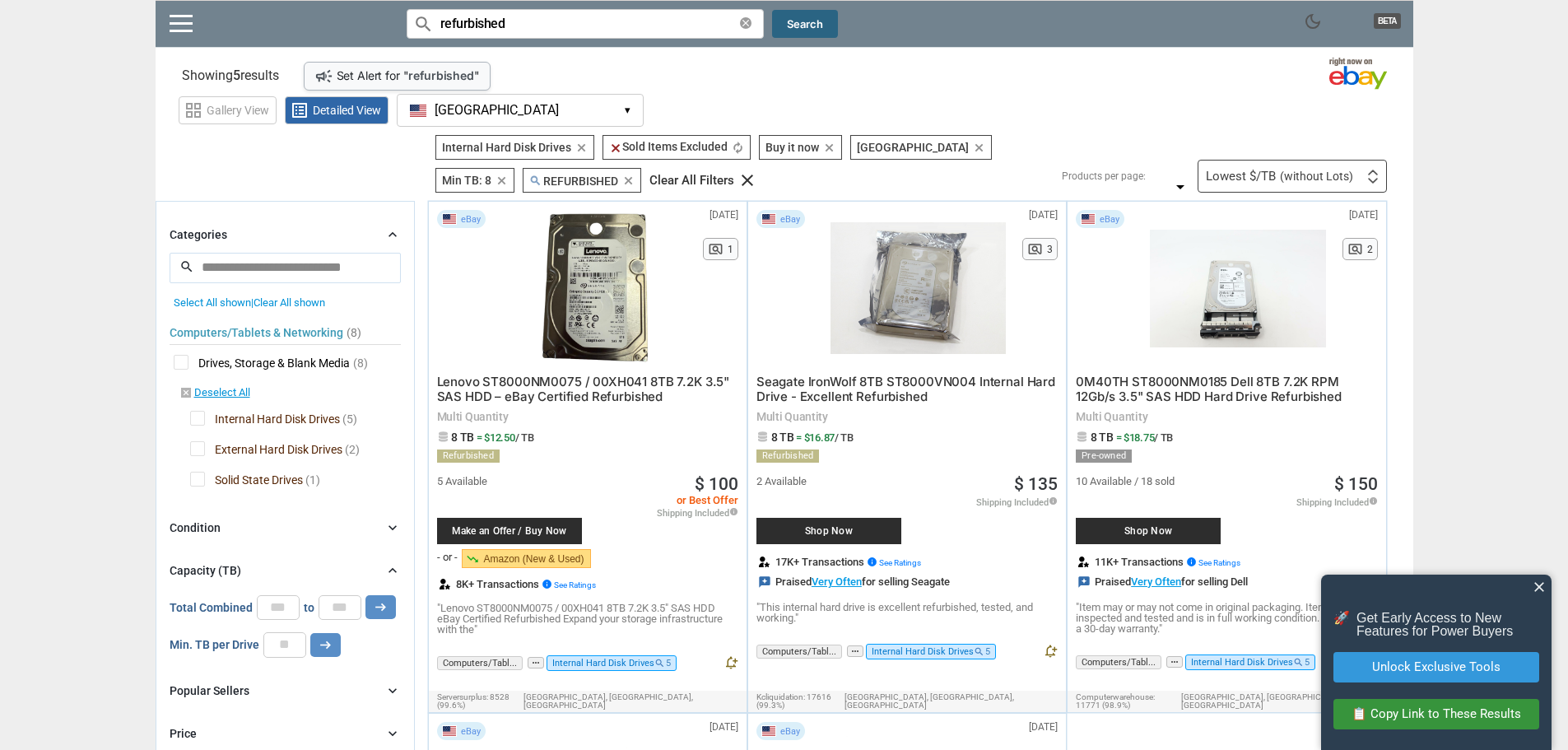
click at [784, 23] on button "Search" at bounding box center [805, 24] width 66 height 29
click at [181, 15] on link at bounding box center [181, 23] width 23 height 16
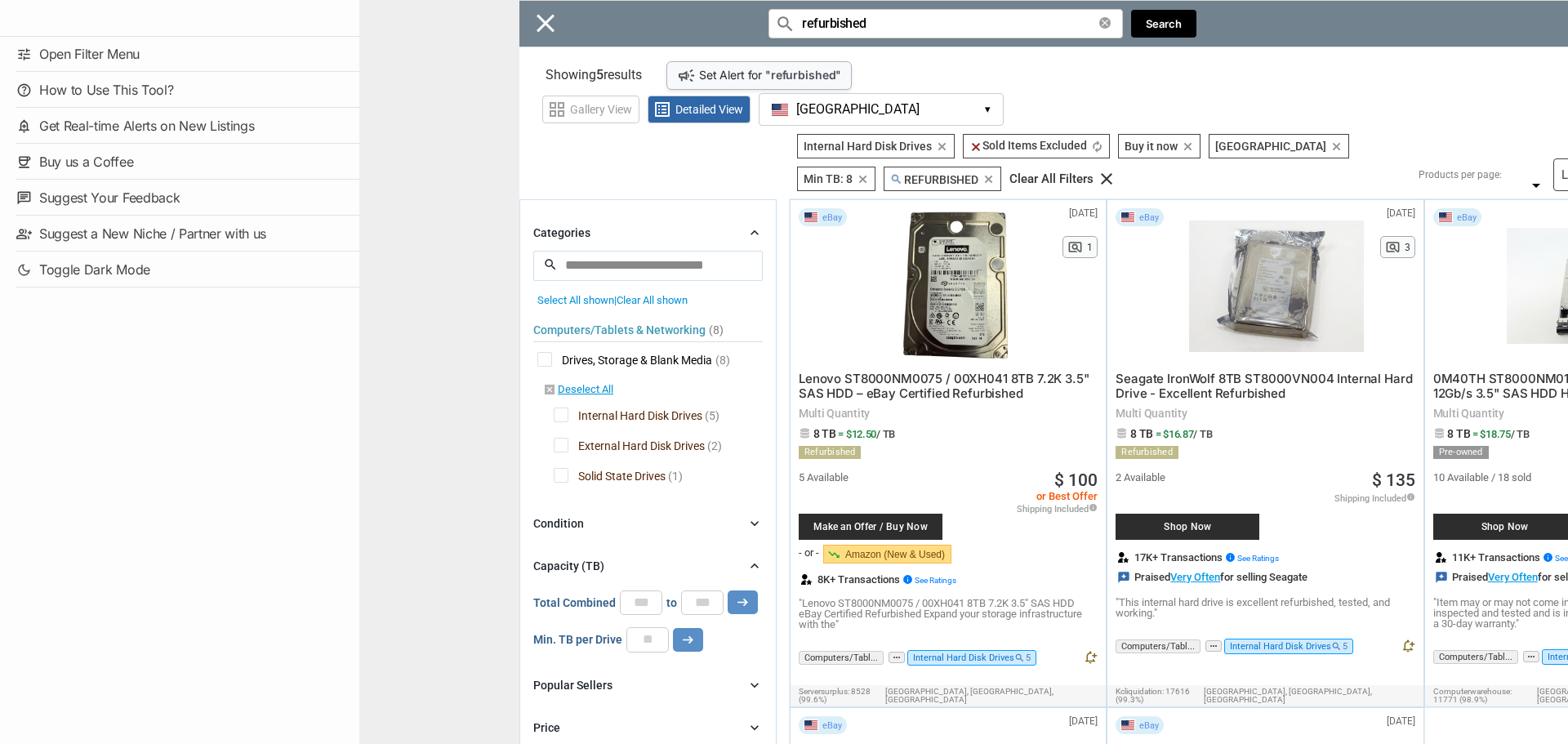
click at [554, 26] on div "Close menu" at bounding box center [1143, 372] width 1568 height 744
